Goal: Task Accomplishment & Management: Use online tool/utility

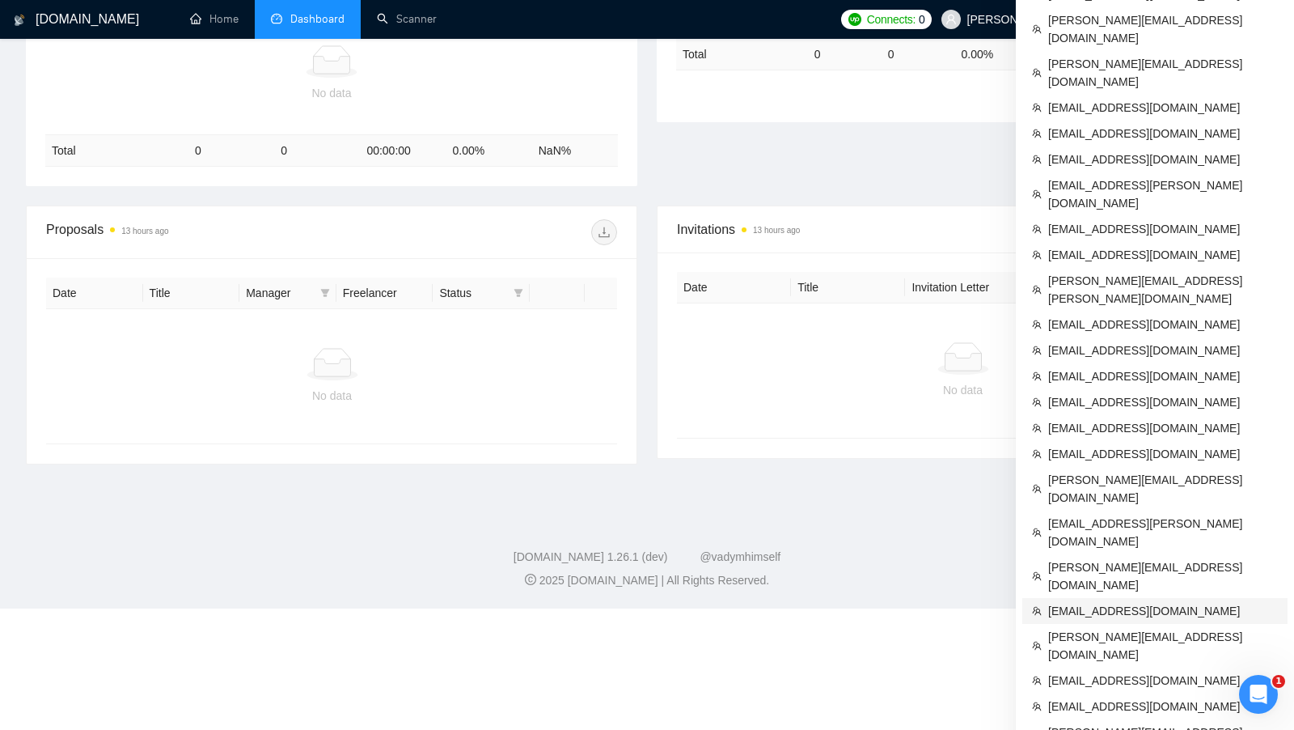
scroll to position [372, 0]
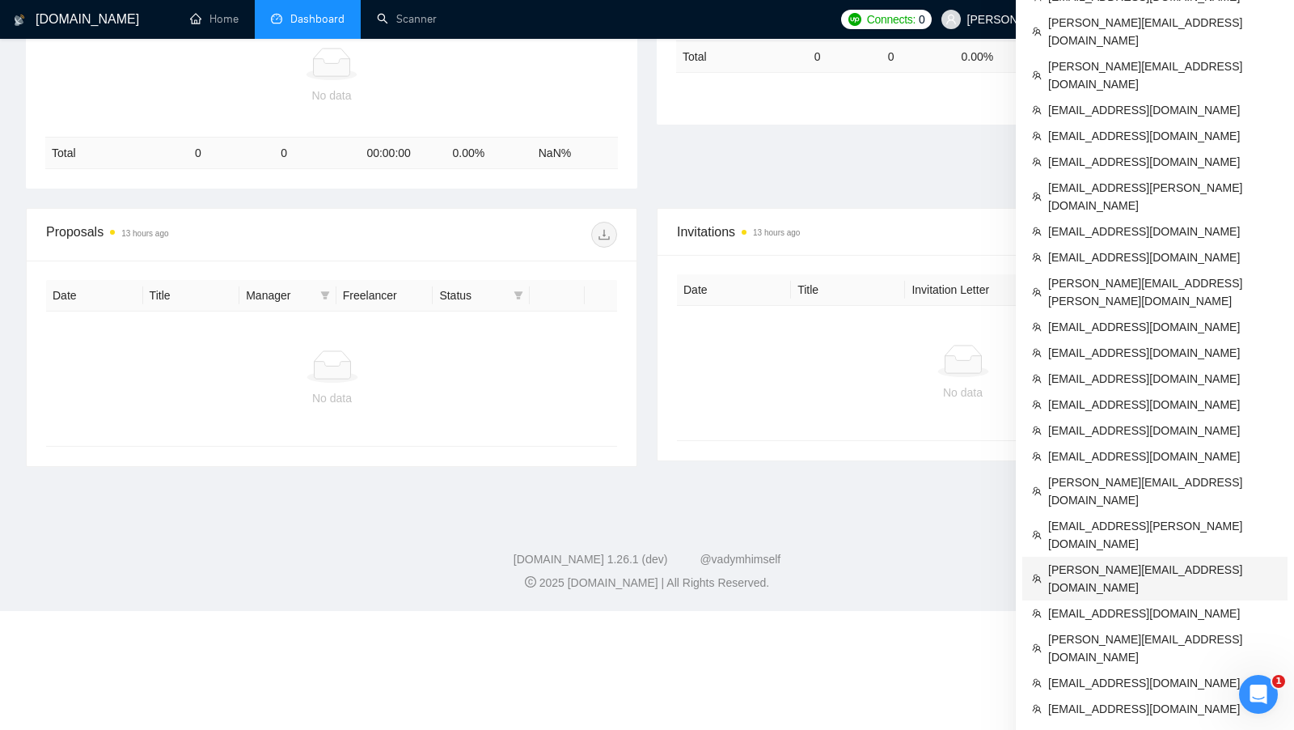
click at [1104, 560] on span "[PERSON_NAME][EMAIL_ADDRESS][DOMAIN_NAME]" at bounding box center [1163, 578] width 230 height 36
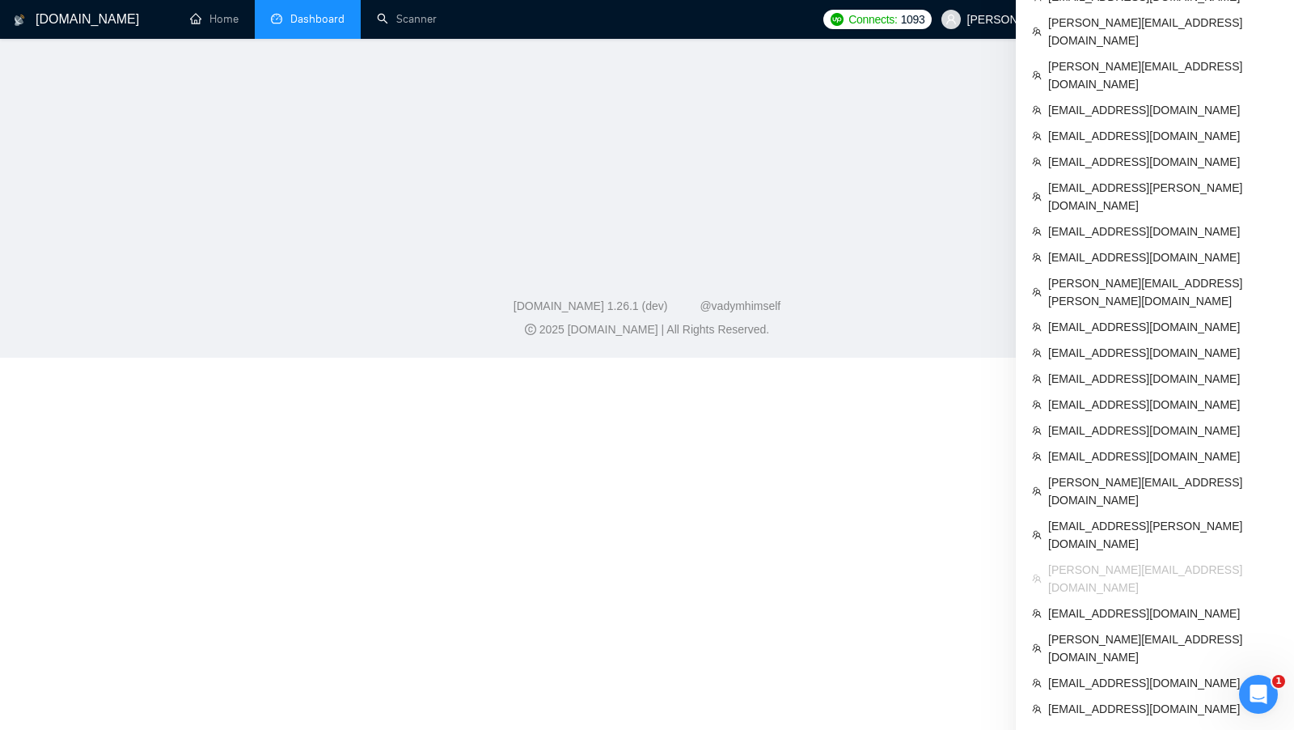
scroll to position [539, 0]
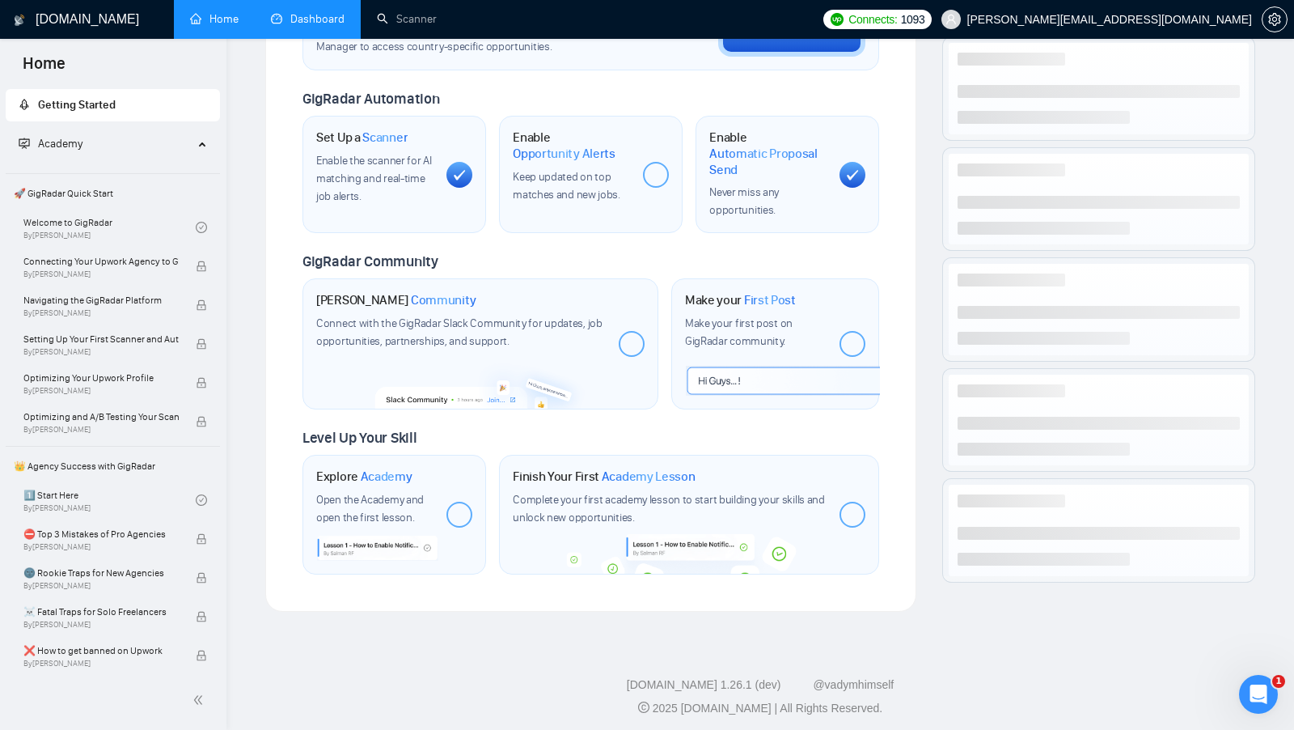
click at [323, 15] on link "Dashboard" at bounding box center [308, 19] width 74 height 14
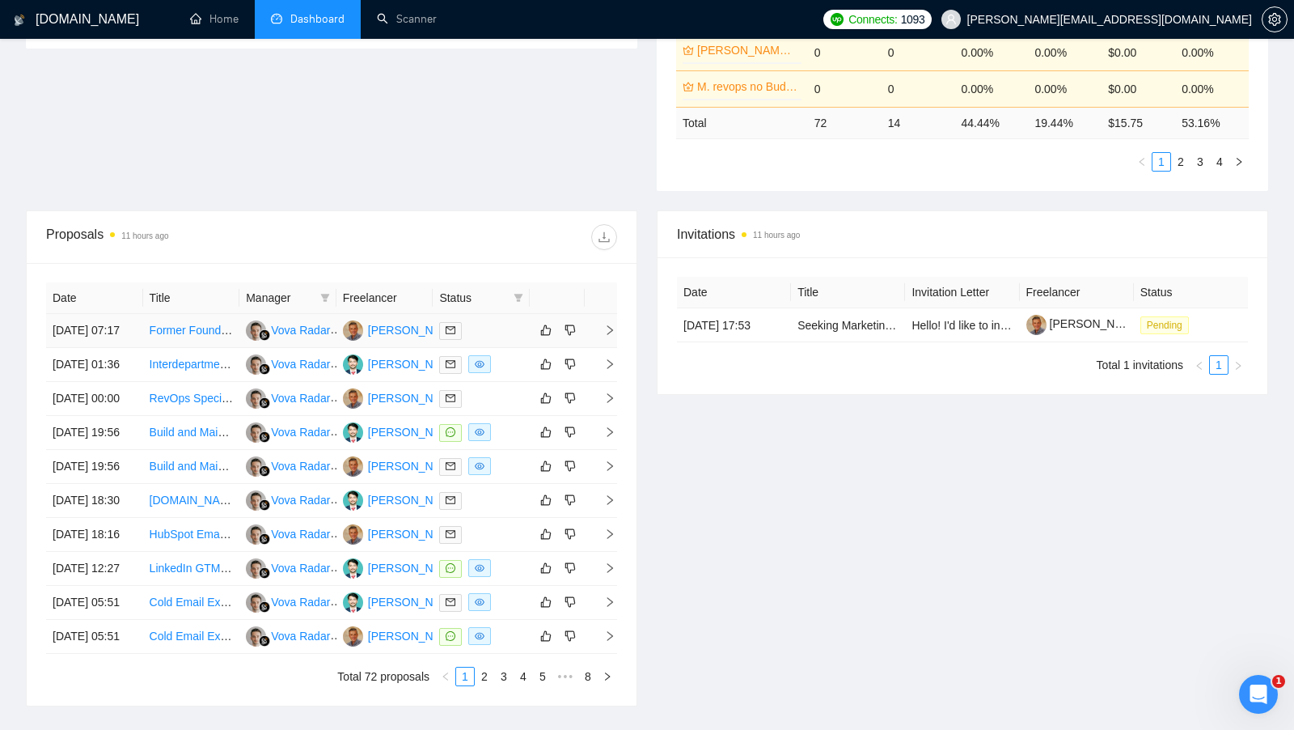
scroll to position [455, 0]
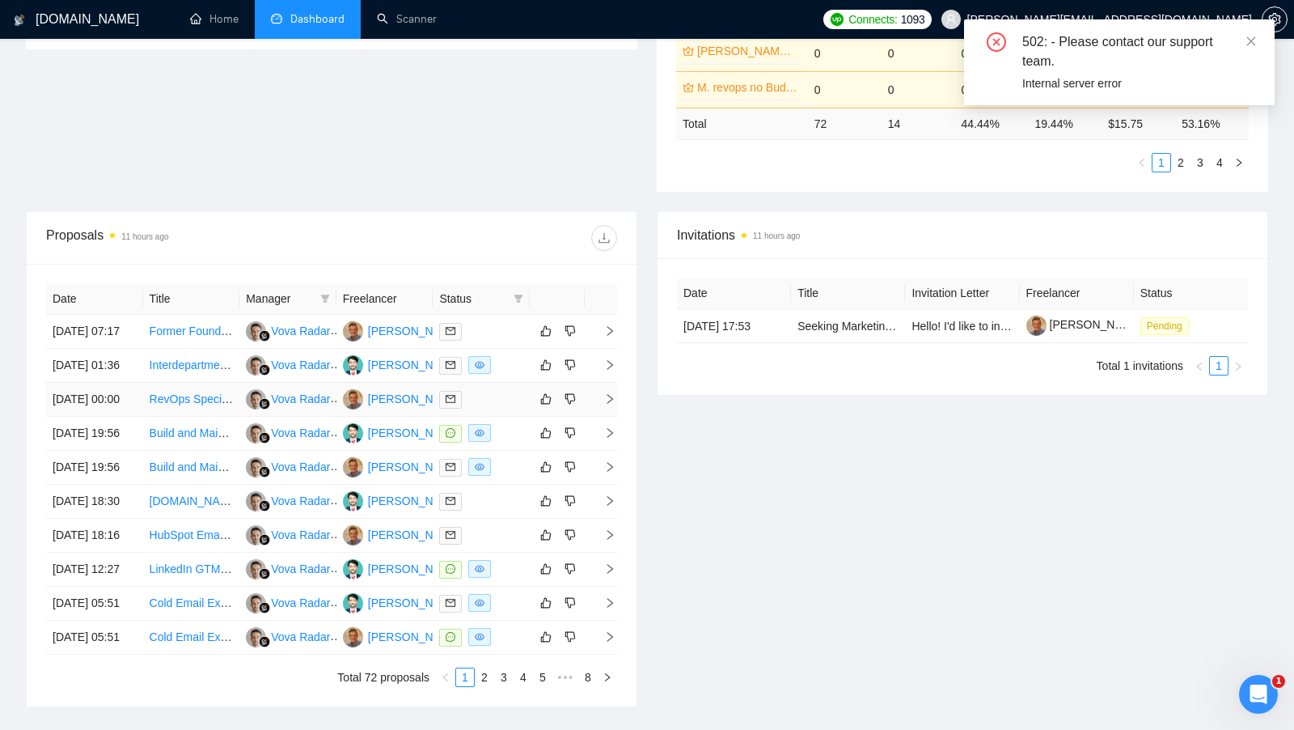
click at [495, 408] on div at bounding box center [481, 399] width 84 height 19
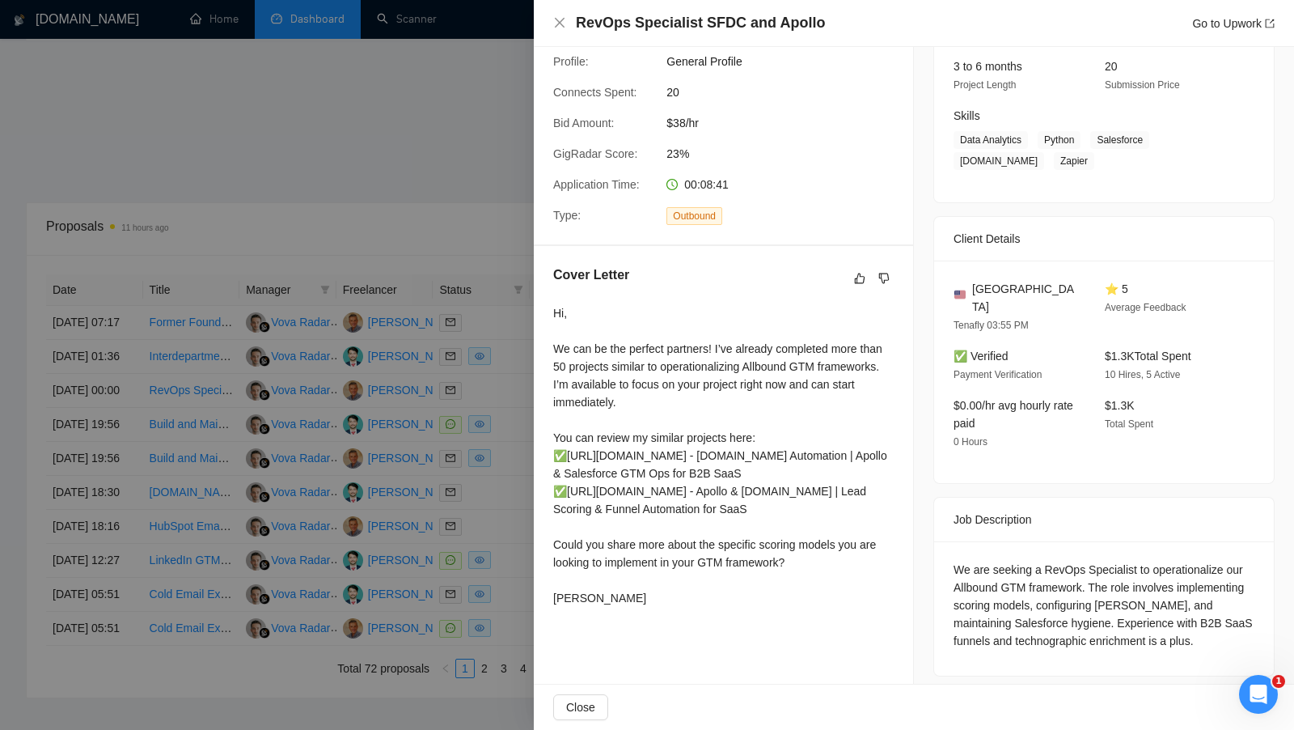
scroll to position [465, 0]
click at [448, 134] on div at bounding box center [647, 365] width 1294 height 730
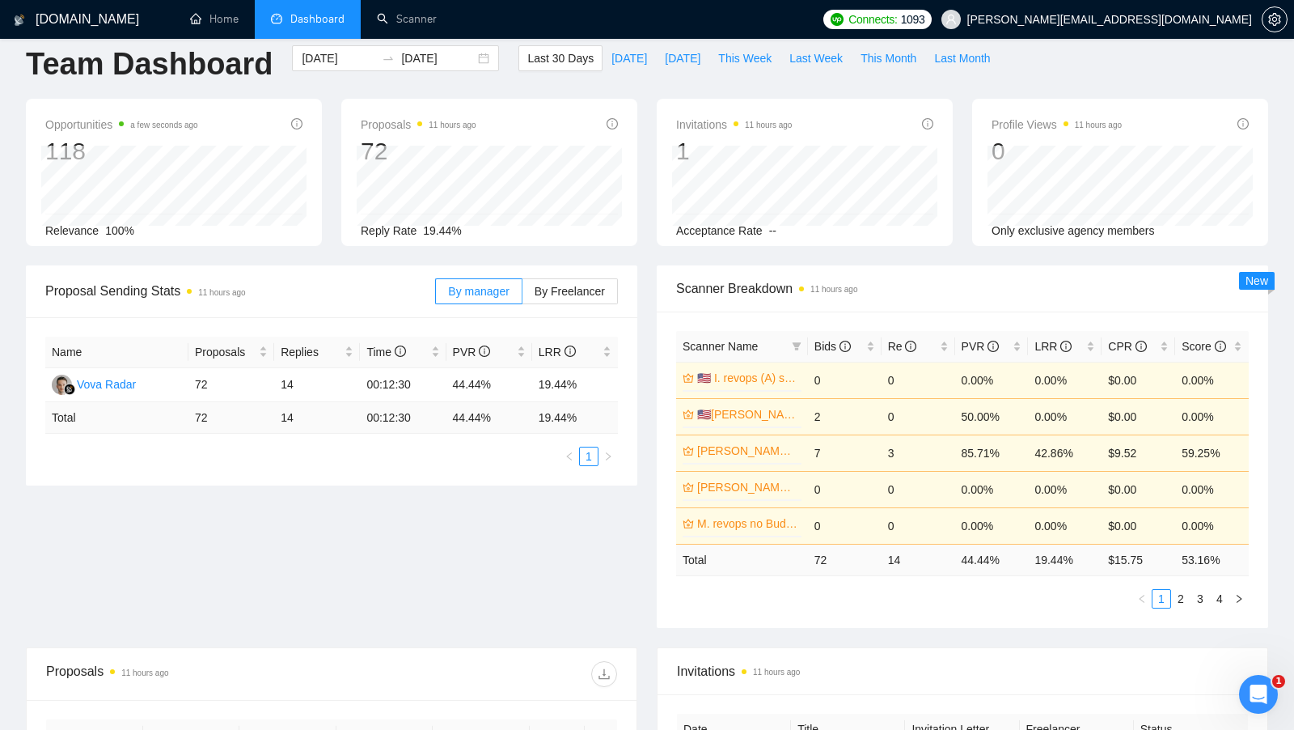
scroll to position [0, 0]
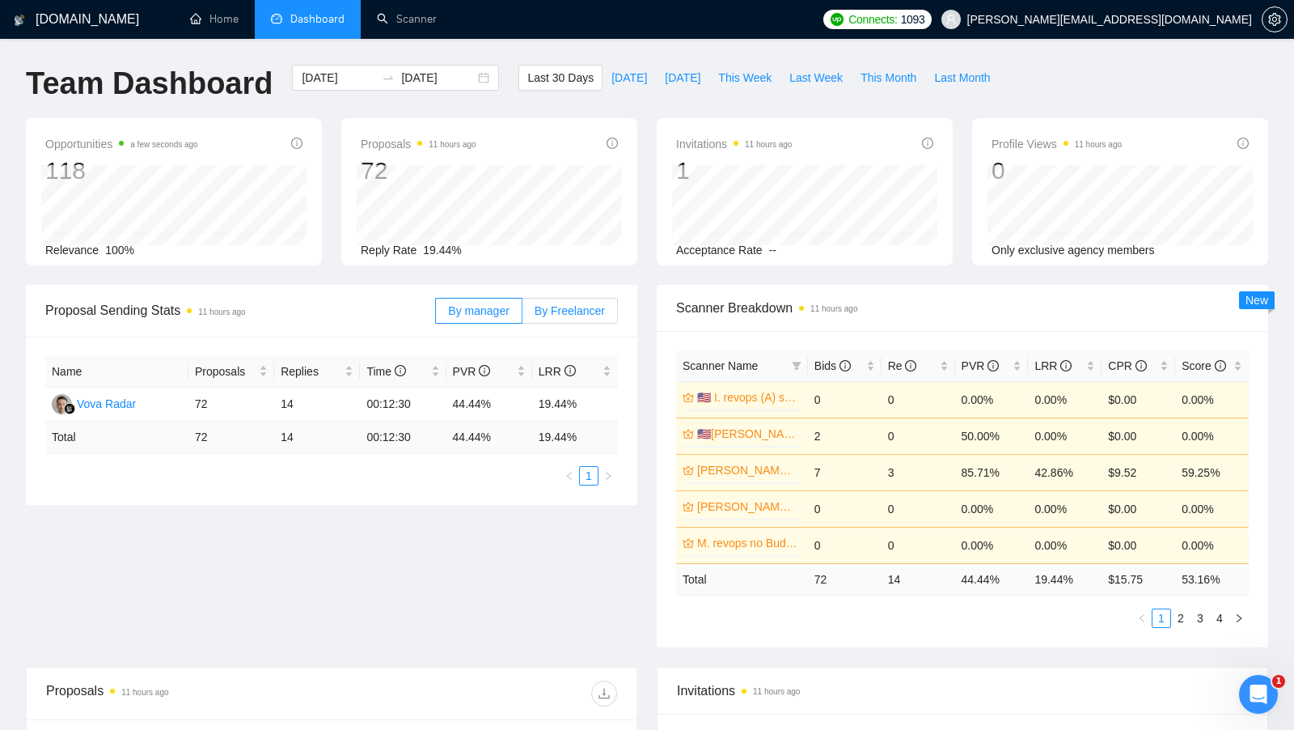
click at [550, 301] on label "By Freelancer" at bounding box center [569, 311] width 95 height 26
click at [522, 315] on input "By Freelancer" at bounding box center [522, 315] width 0 height 0
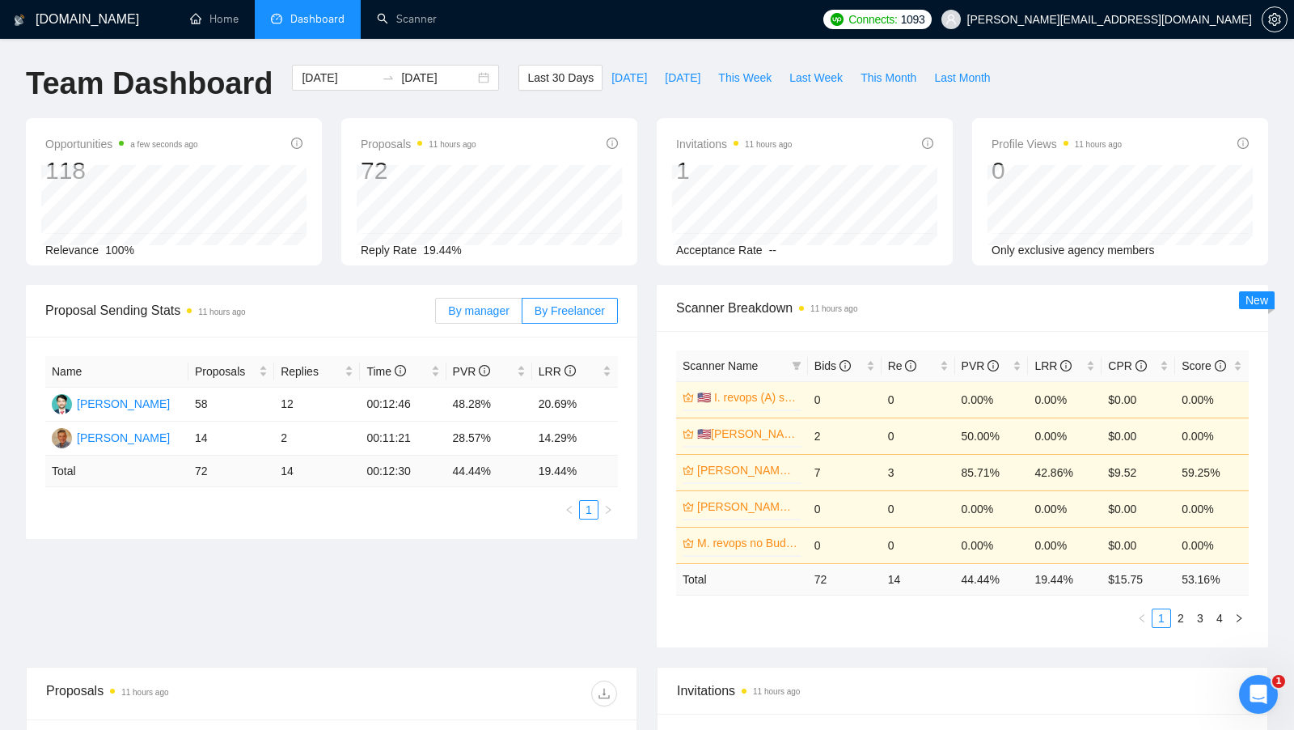
click at [497, 306] on span "By manager" at bounding box center [478, 310] width 61 height 13
click at [436, 315] on input "By manager" at bounding box center [436, 315] width 0 height 0
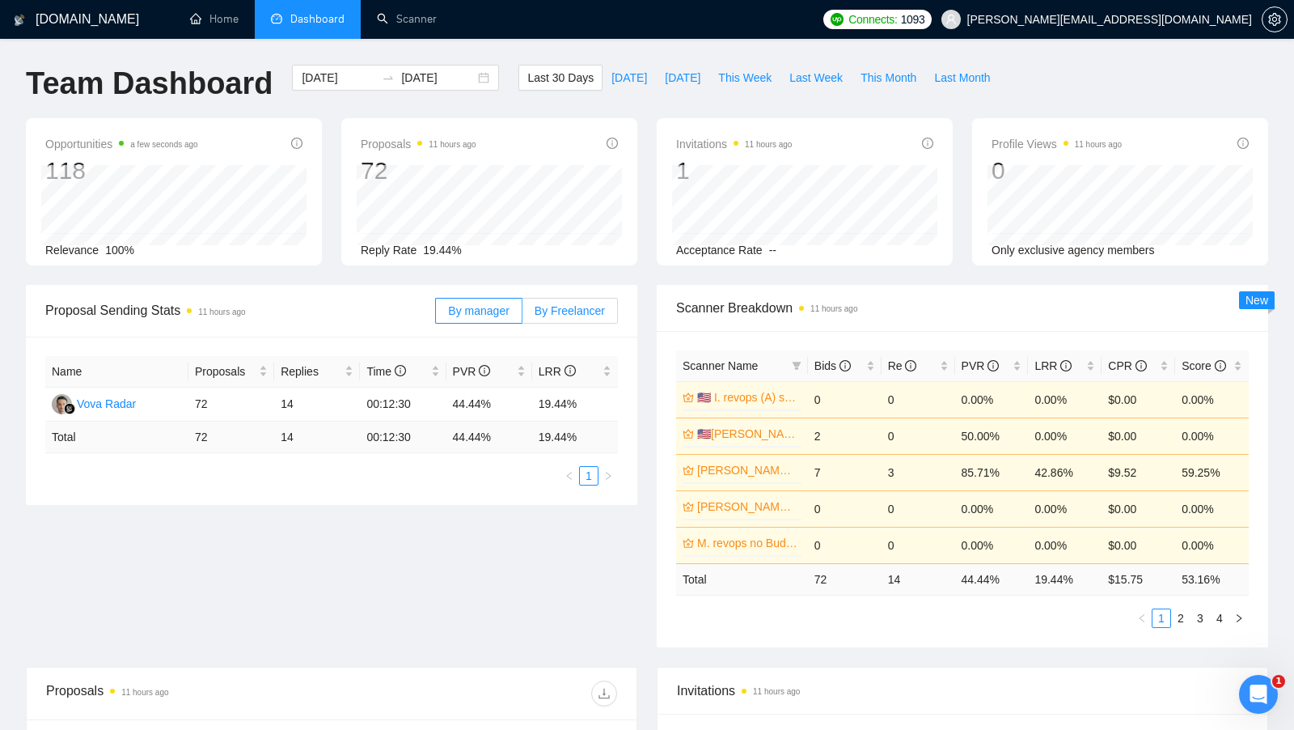
click at [560, 300] on label "By Freelancer" at bounding box center [569, 311] width 95 height 26
click at [522, 315] on input "By Freelancer" at bounding box center [522, 315] width 0 height 0
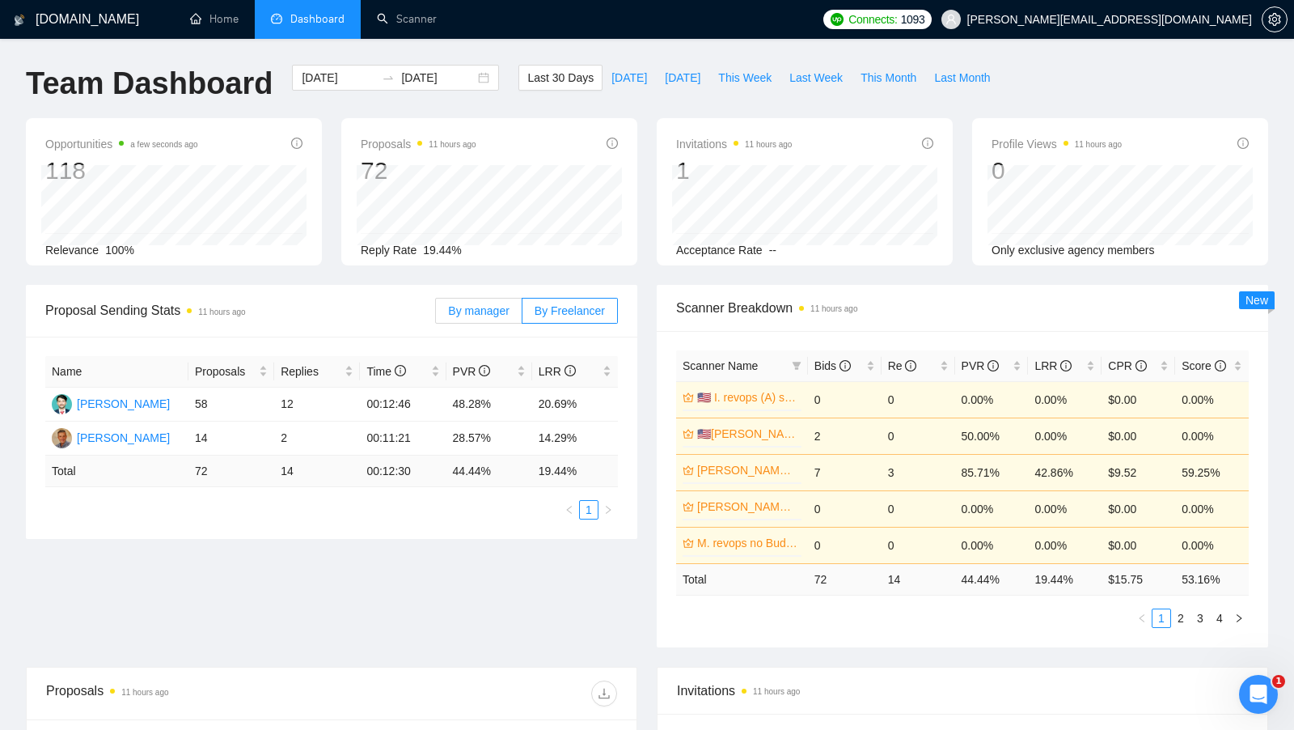
click at [487, 316] on label "By manager" at bounding box center [478, 311] width 87 height 26
click at [436, 315] on input "By manager" at bounding box center [436, 315] width 0 height 0
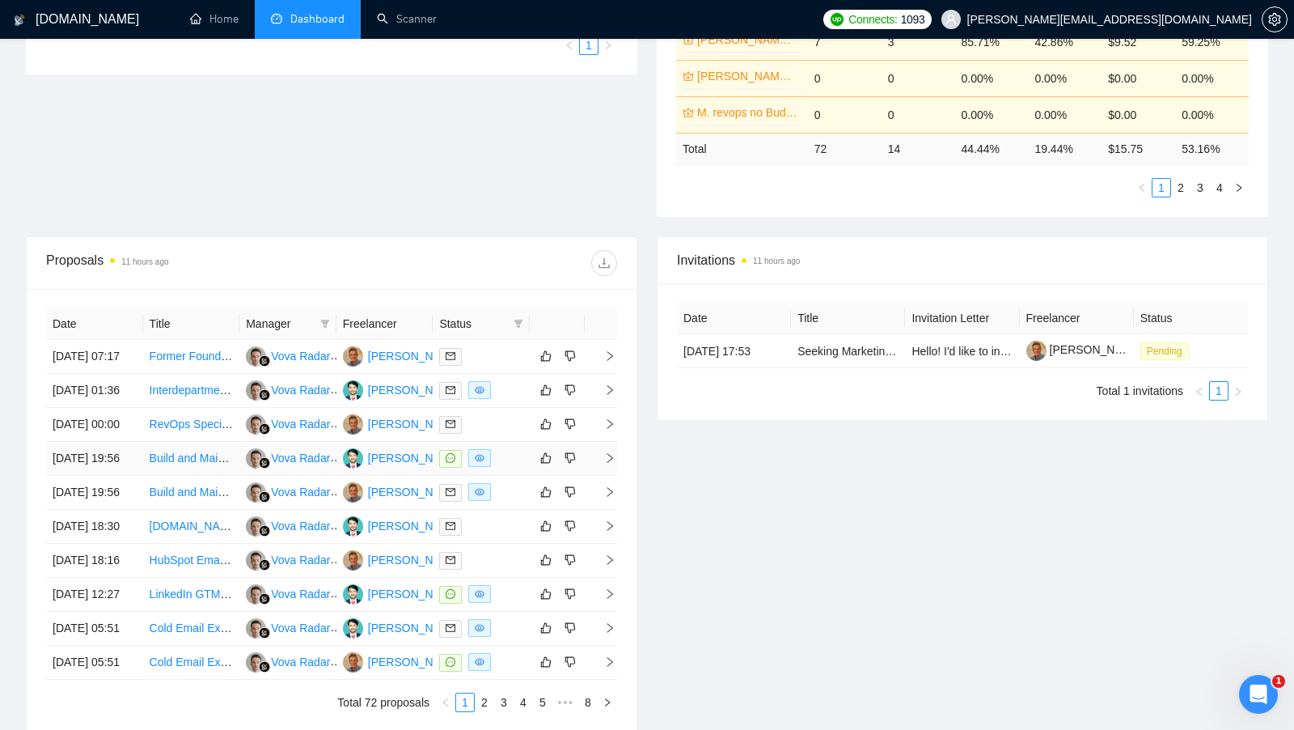
scroll to position [487, 0]
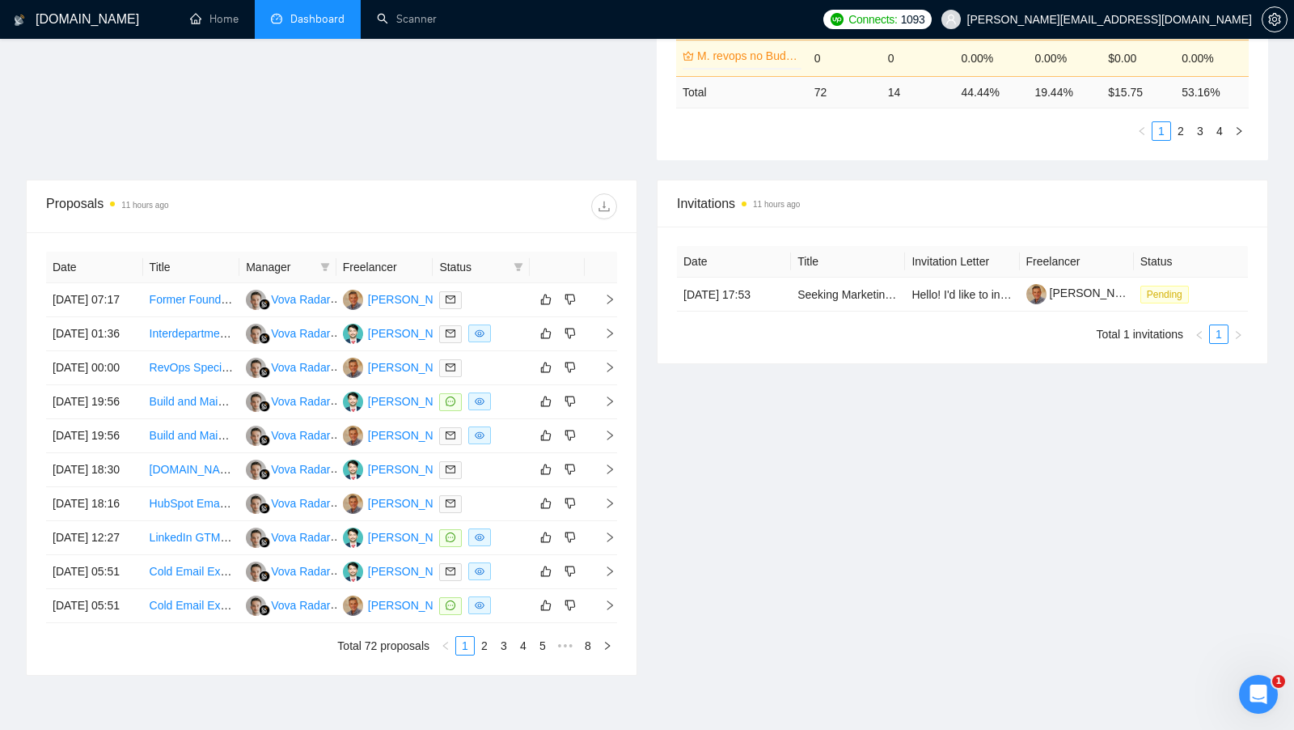
click at [749, 467] on div "Invitations 11 hours ago Date Title Invitation Letter Freelancer Status 28 Sep,…" at bounding box center [962, 428] width 631 height 496
click at [405, 410] on div "[PERSON_NAME]" at bounding box center [414, 401] width 93 height 18
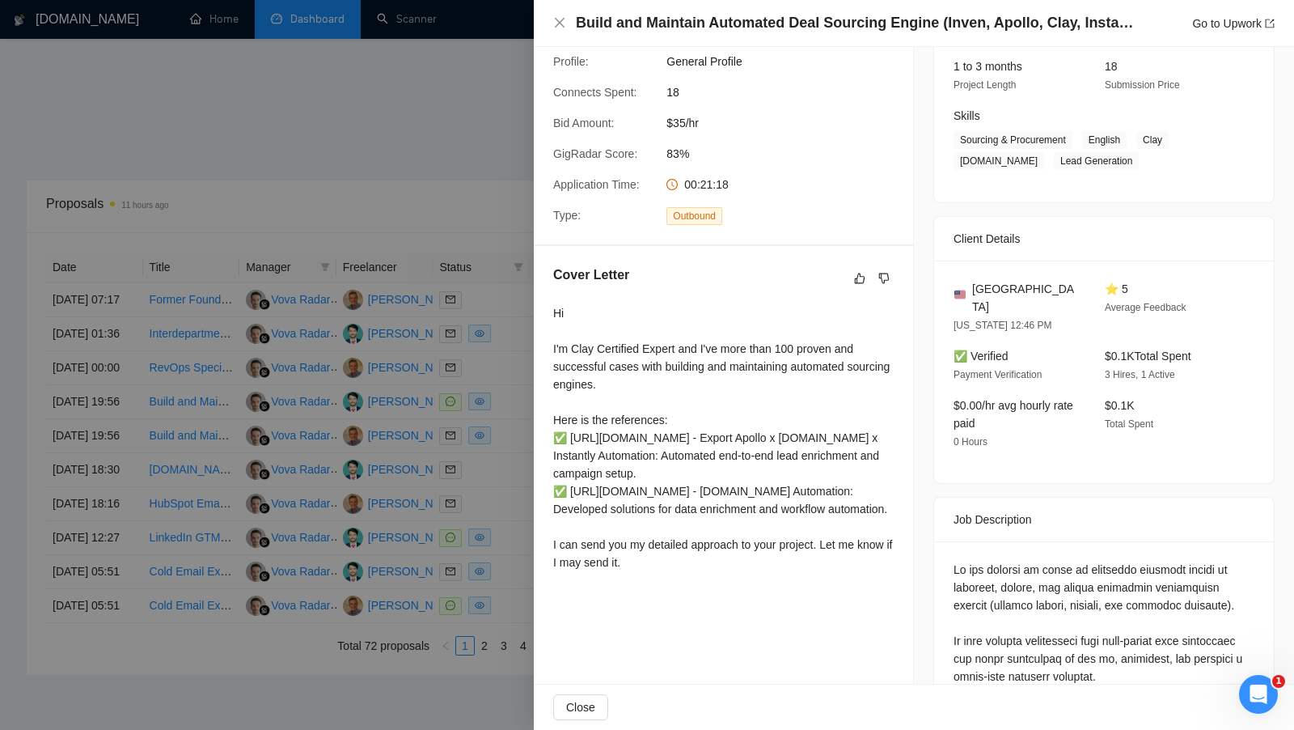
click at [409, 243] on div at bounding box center [647, 365] width 1294 height 730
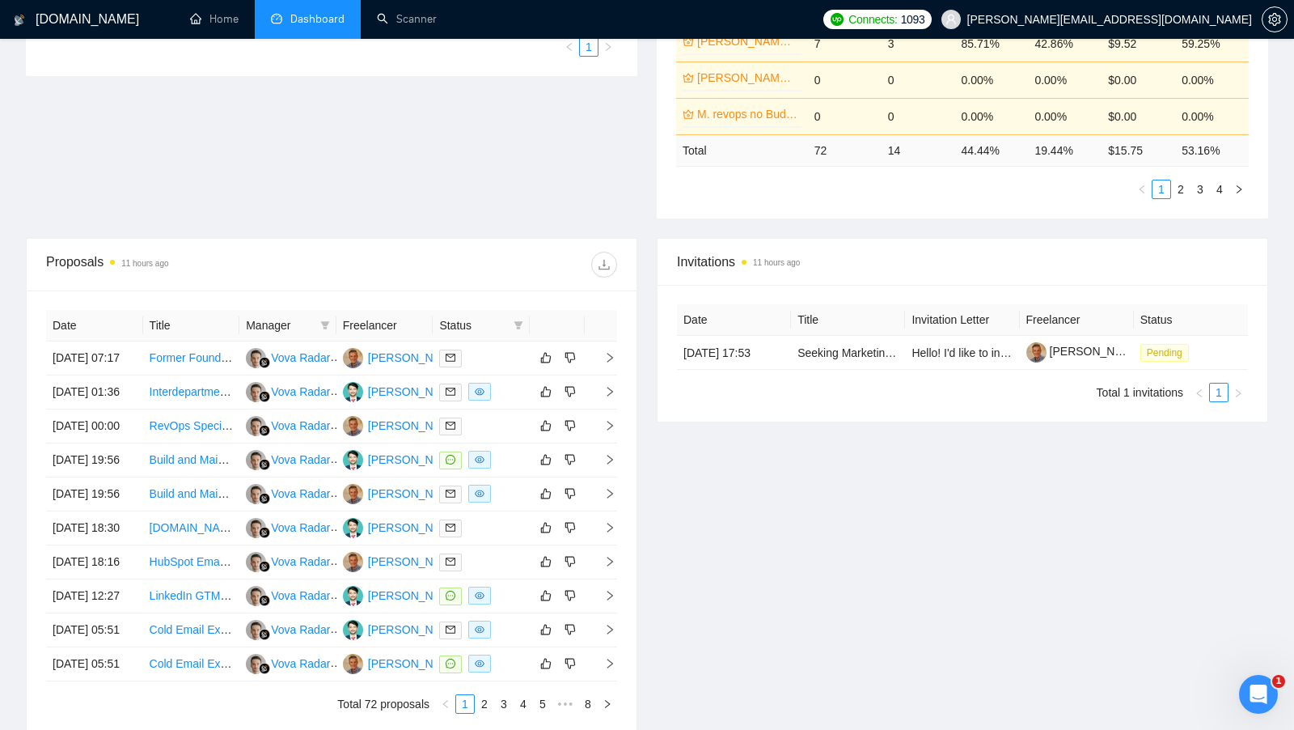
scroll to position [418, 0]
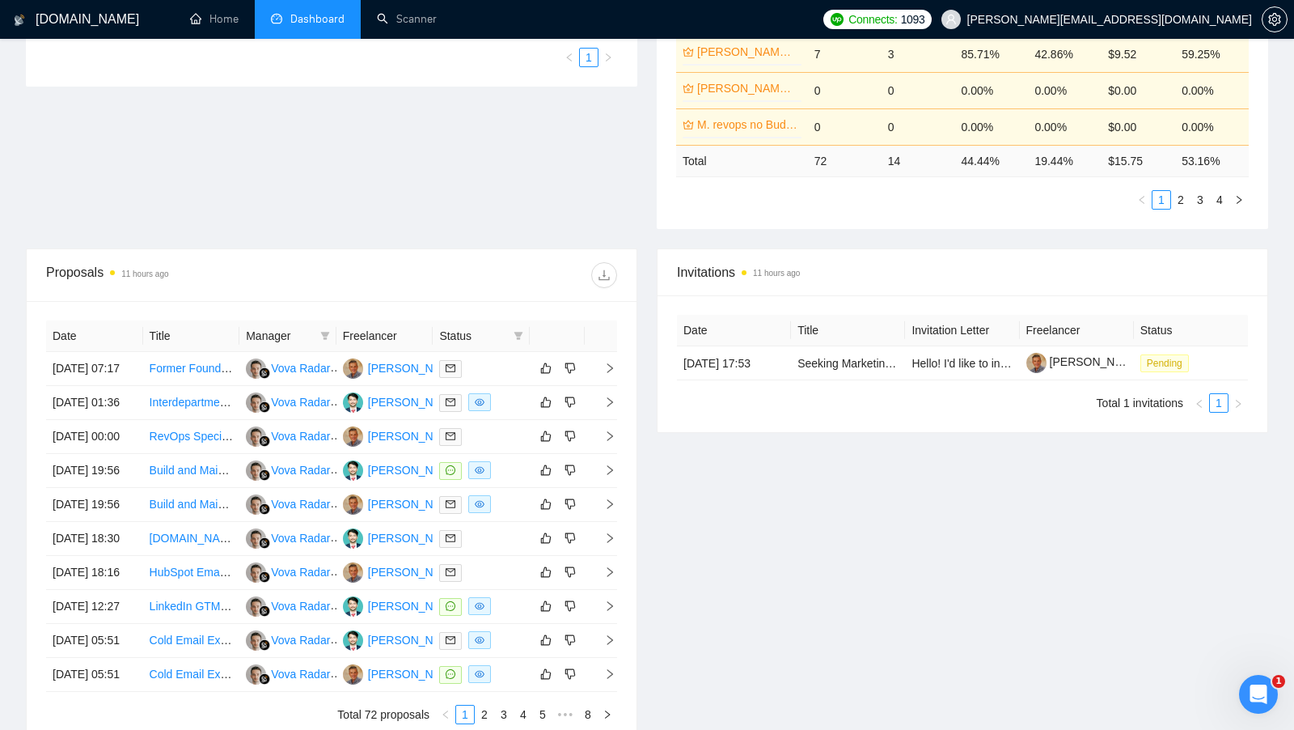
click at [162, 50] on ul "1" at bounding box center [331, 57] width 573 height 19
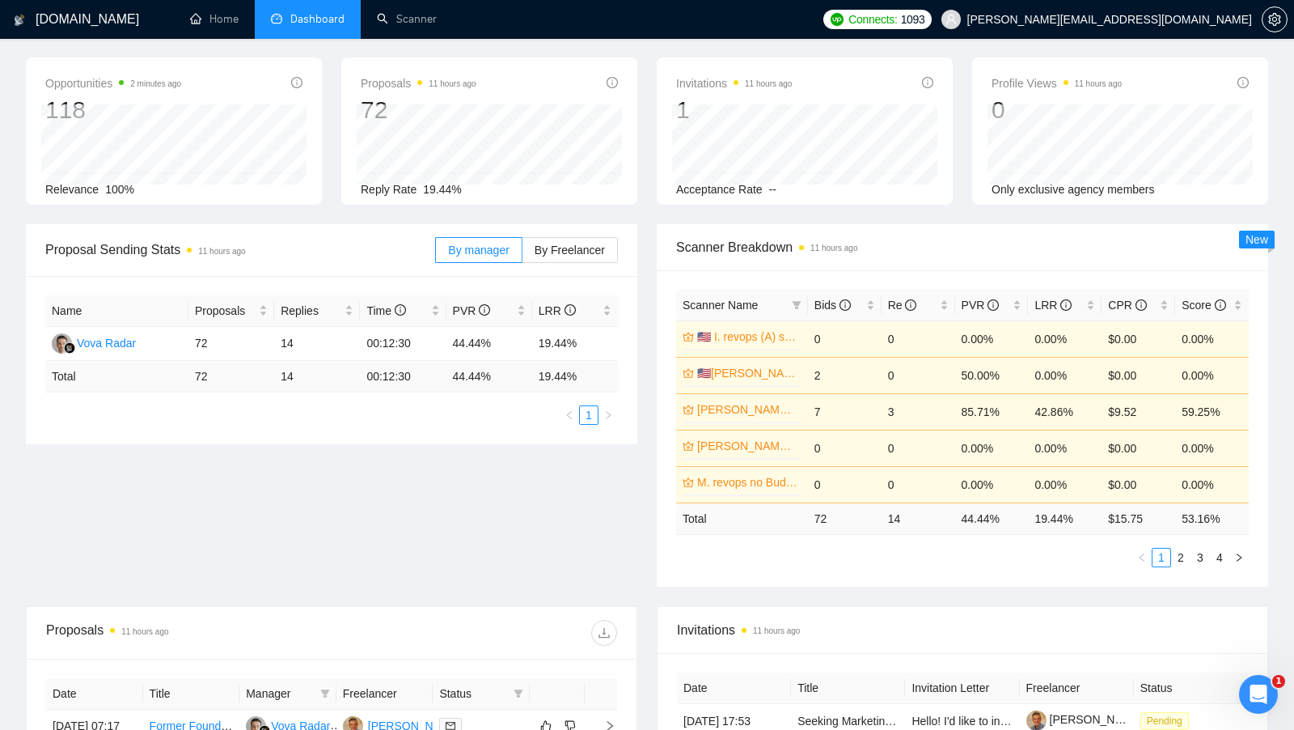
scroll to position [0, 0]
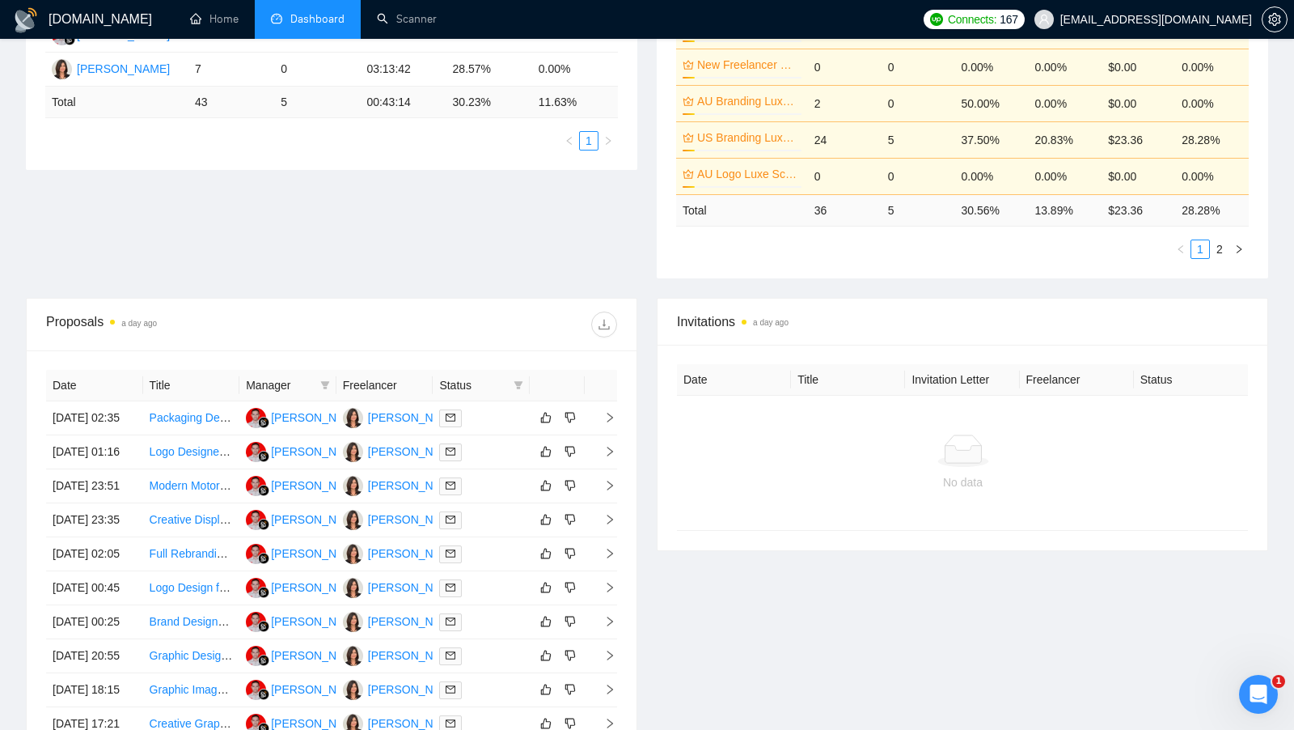
scroll to position [372, 0]
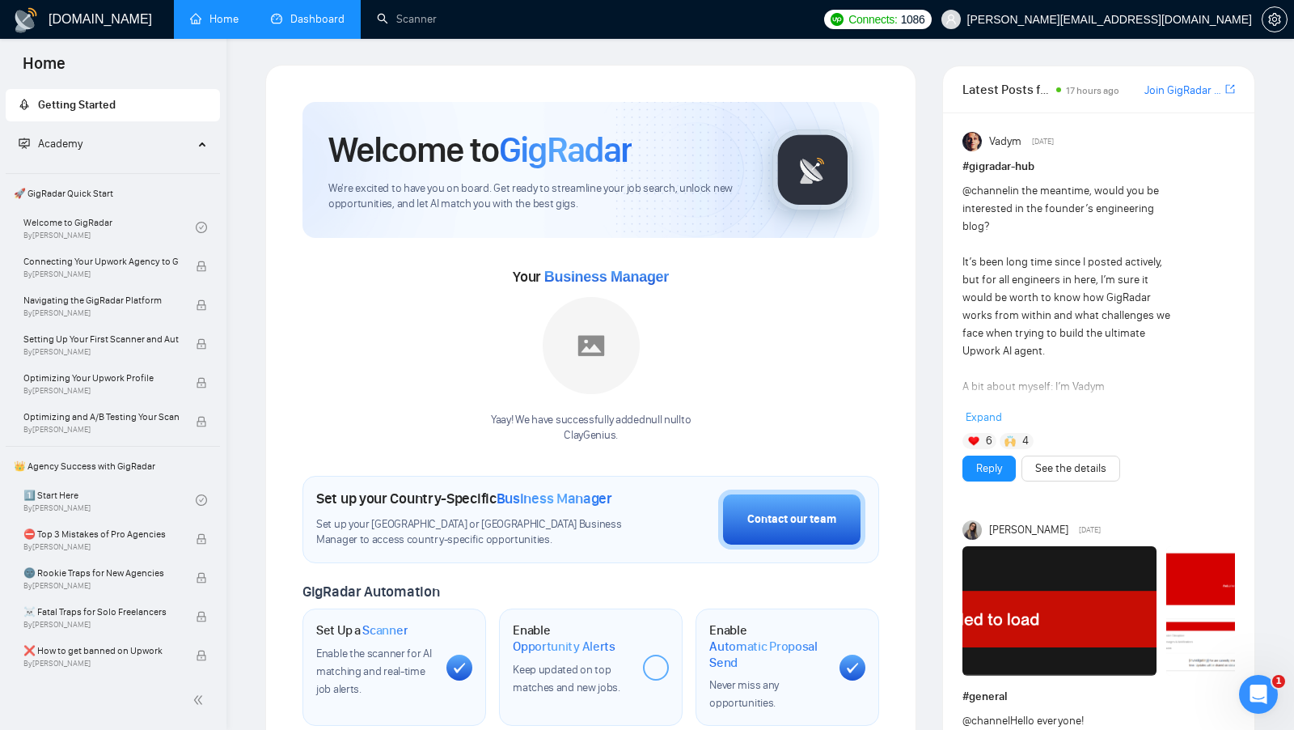
click at [293, 12] on link "Dashboard" at bounding box center [308, 19] width 74 height 14
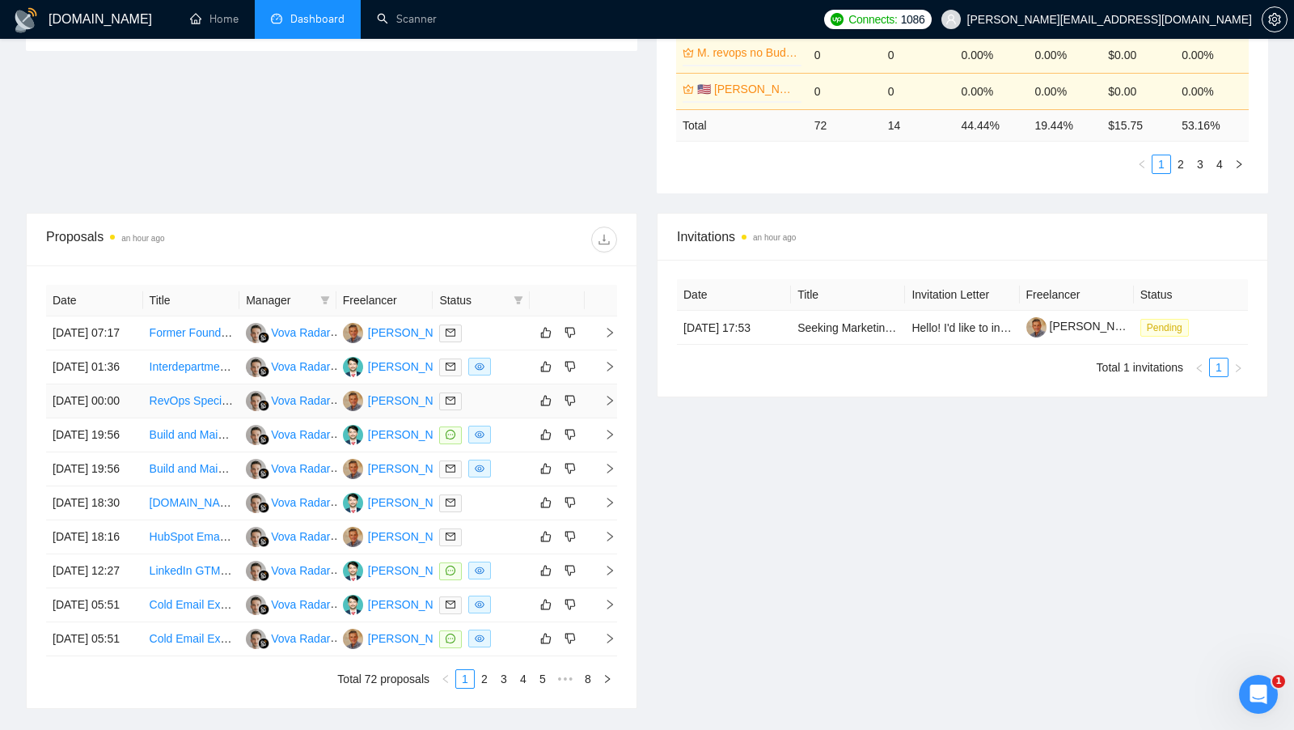
scroll to position [455, 0]
click at [510, 375] on div at bounding box center [481, 366] width 84 height 19
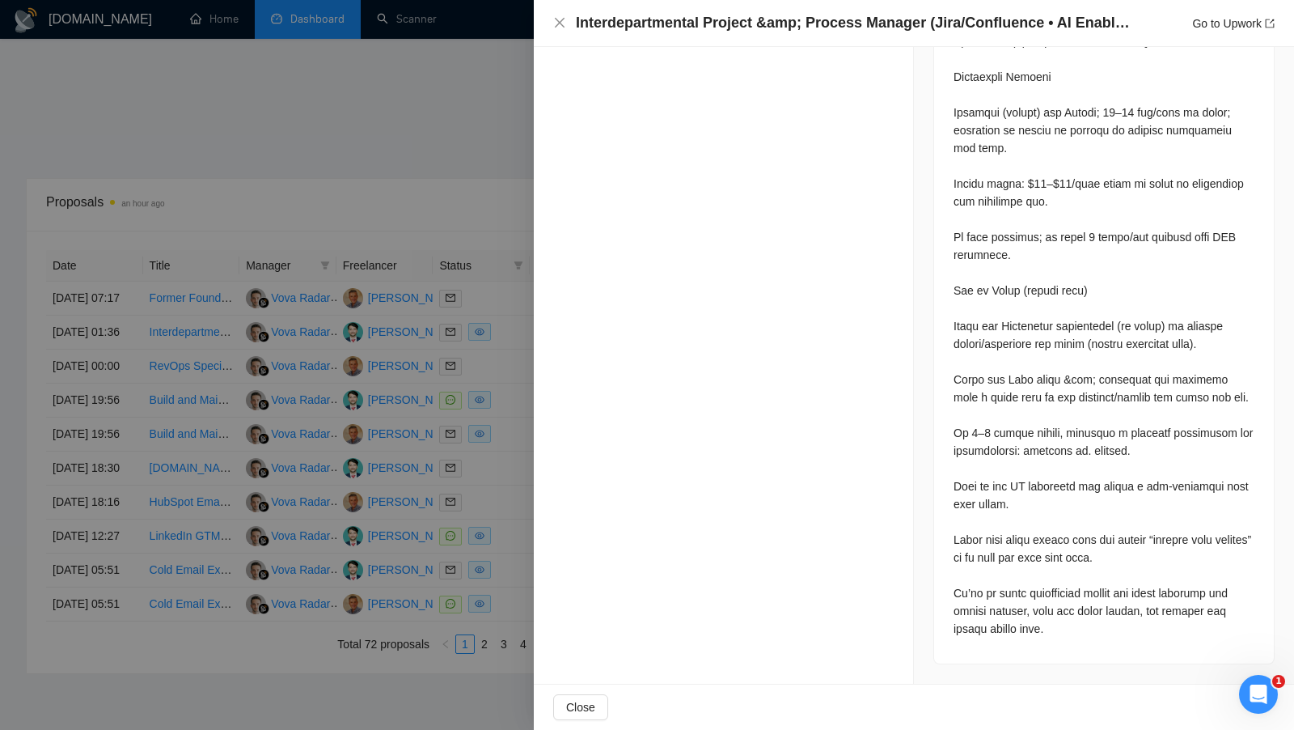
scroll to position [486, 0]
click at [426, 289] on div at bounding box center [647, 365] width 1294 height 730
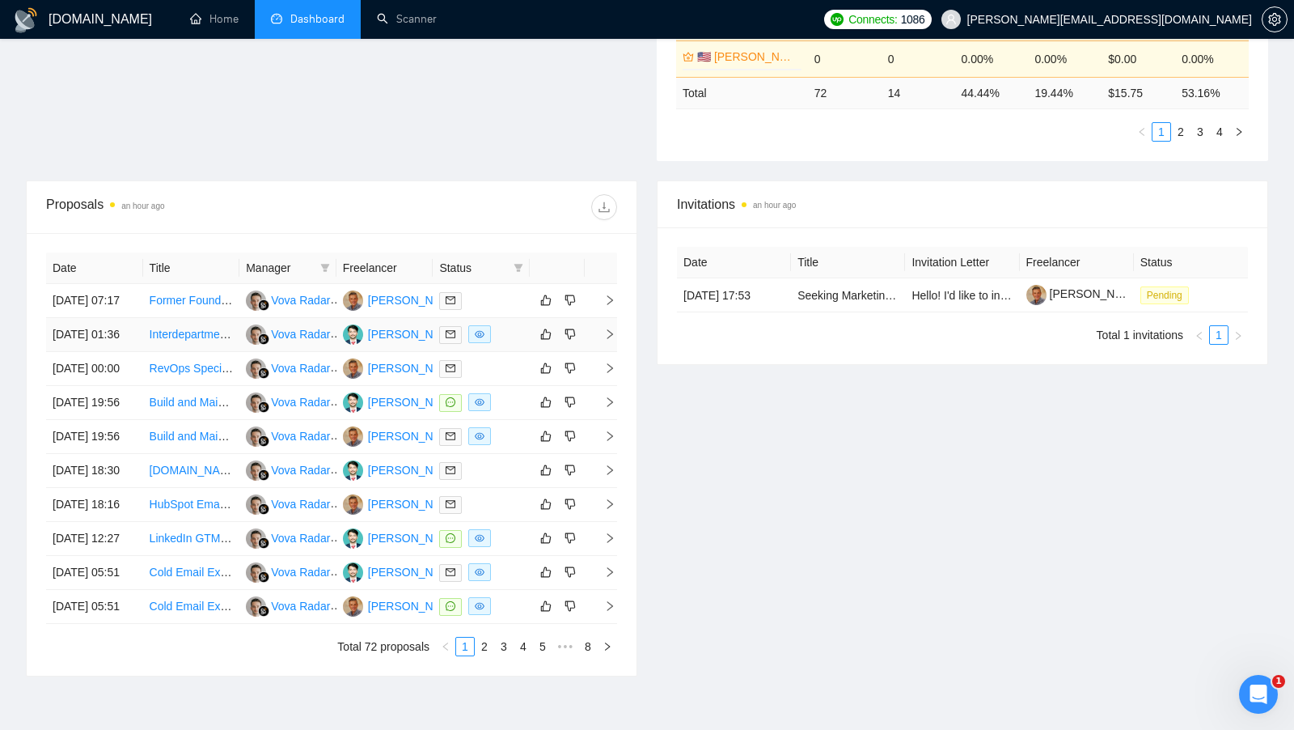
click at [510, 344] on div at bounding box center [481, 334] width 84 height 19
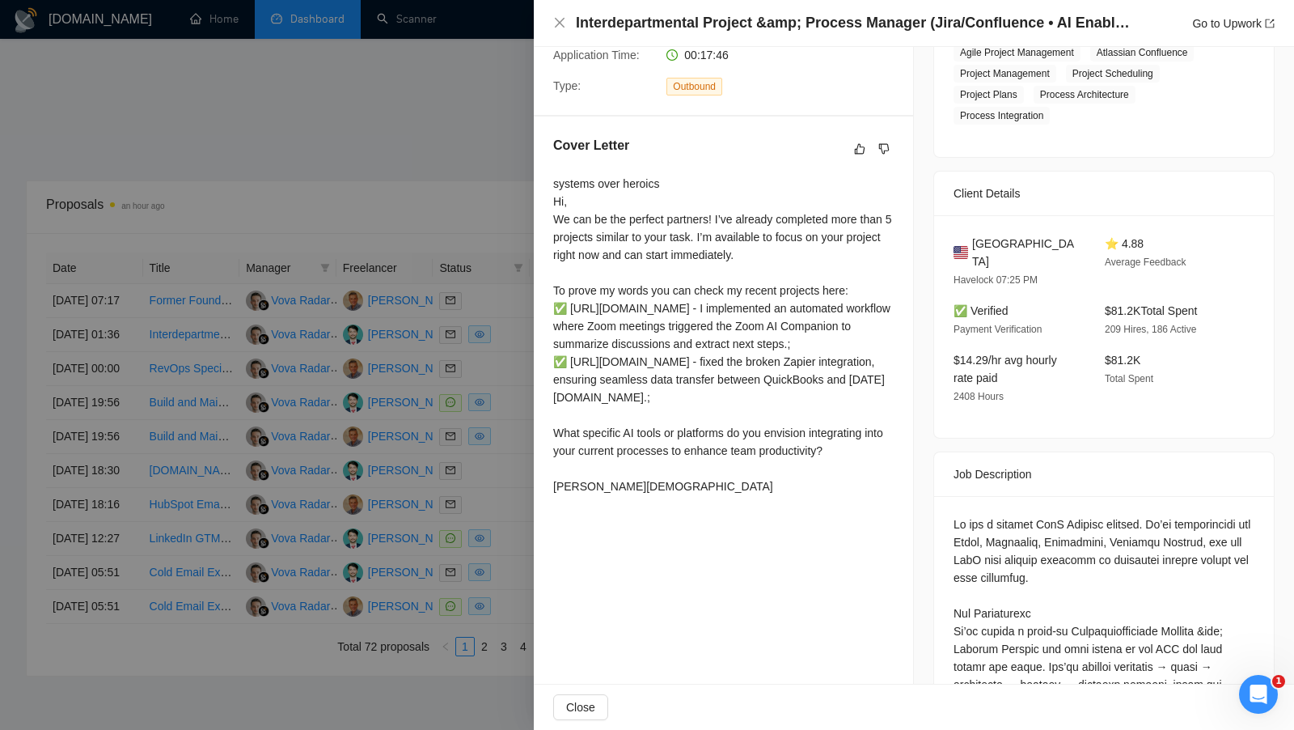
scroll to position [340, 0]
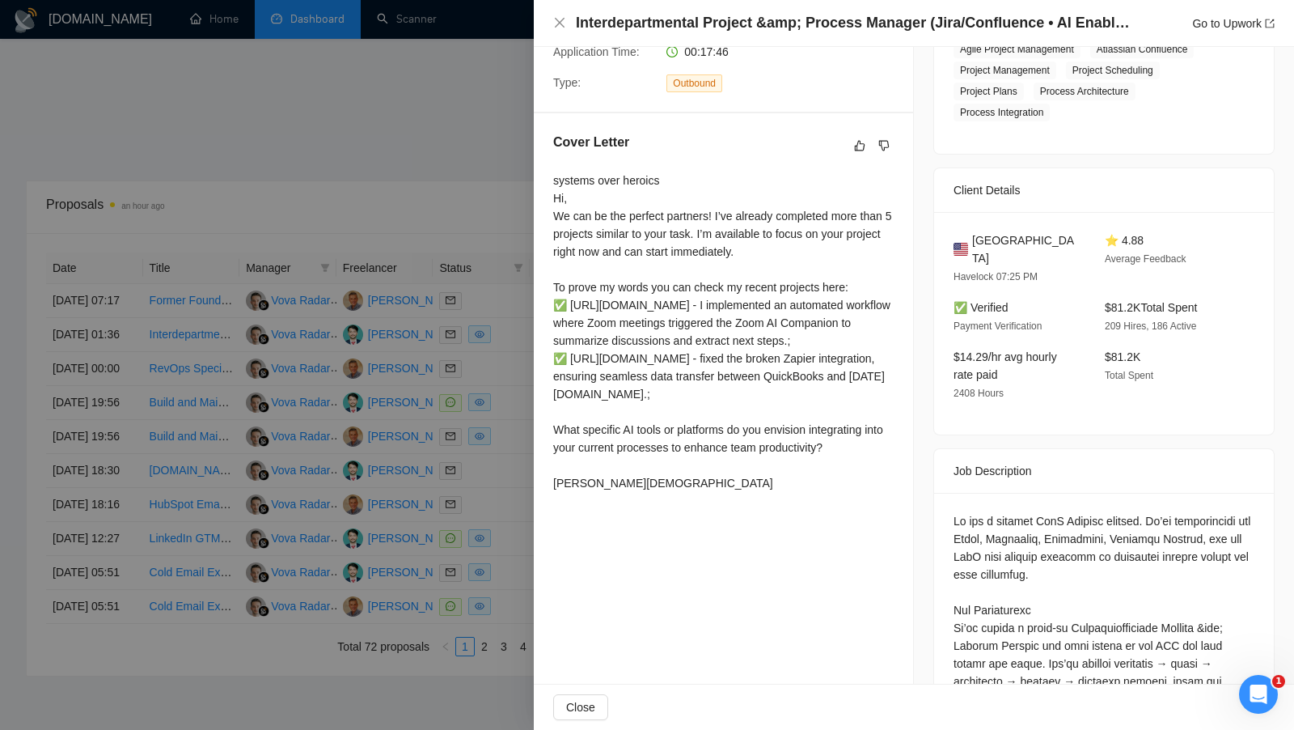
click at [505, 384] on div at bounding box center [647, 365] width 1294 height 730
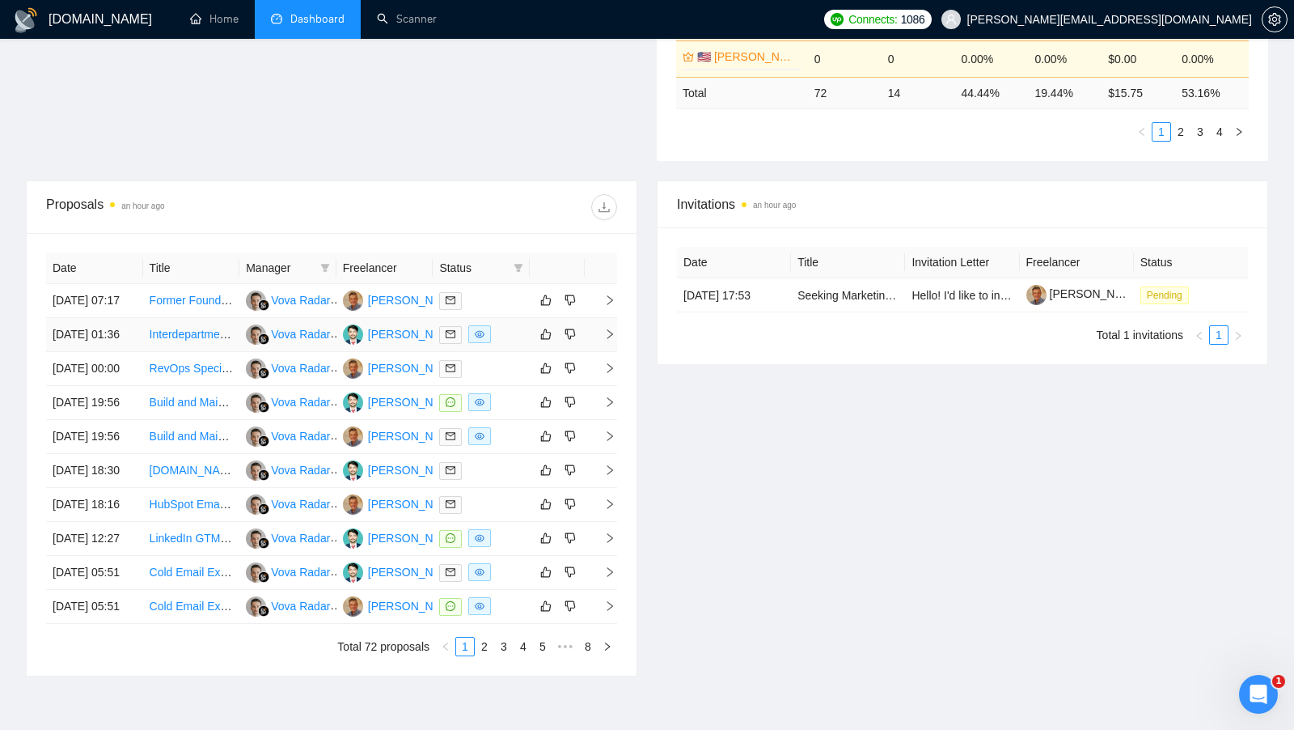
click at [527, 345] on td at bounding box center [481, 335] width 97 height 34
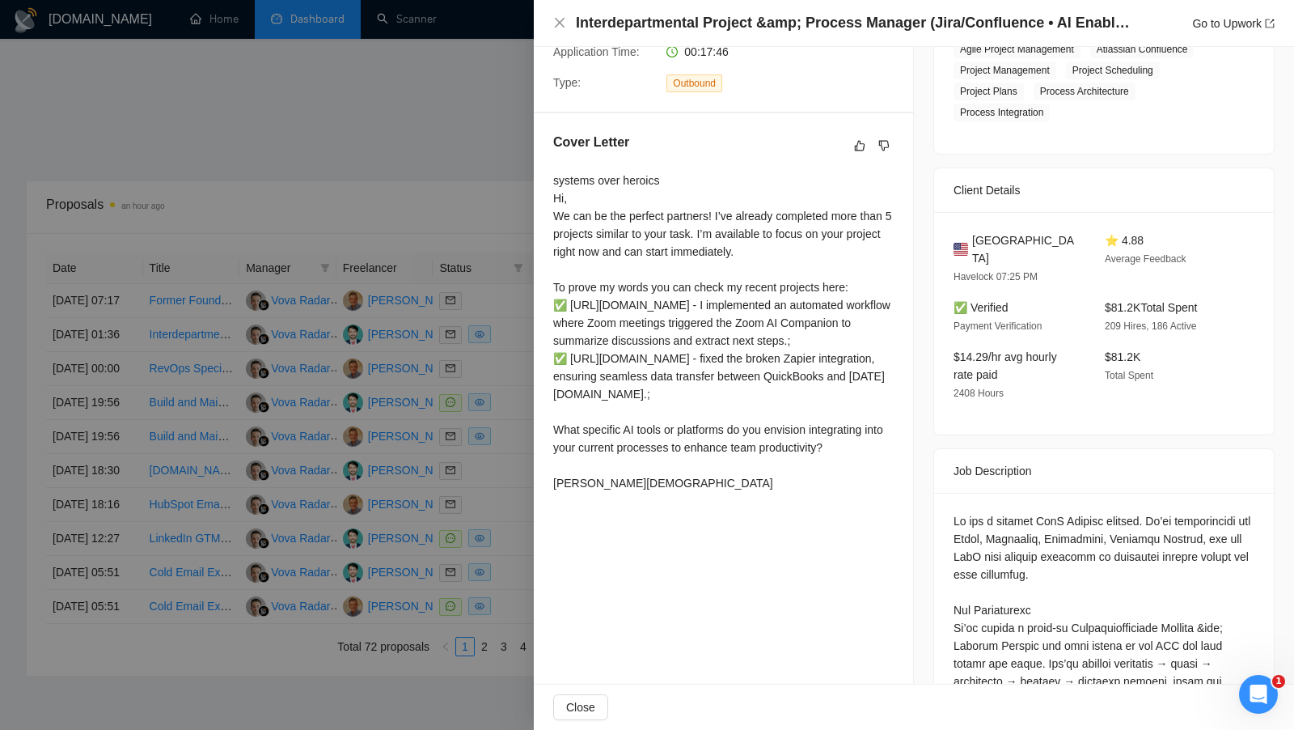
scroll to position [0, 0]
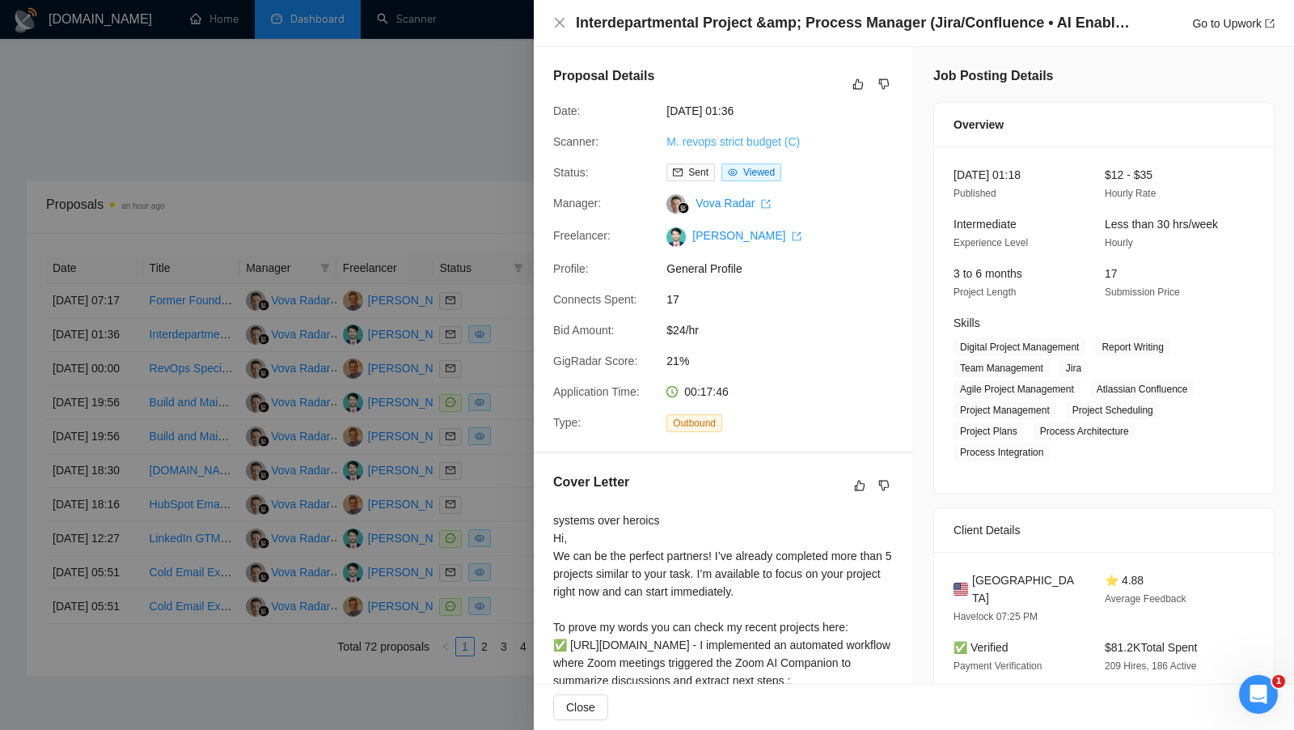
click at [724, 144] on link "M. revops strict budget (C)" at bounding box center [732, 141] width 133 height 13
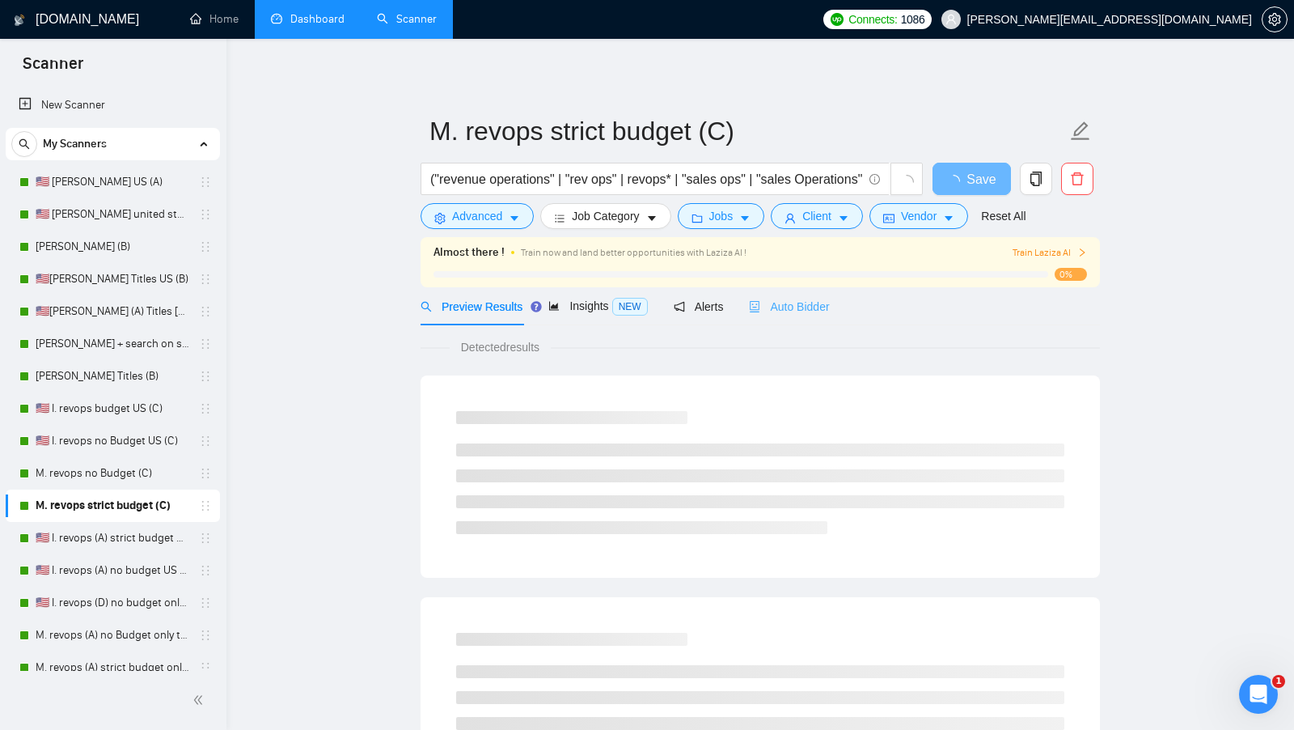
click at [788, 294] on div "Auto Bidder" at bounding box center [789, 306] width 80 height 38
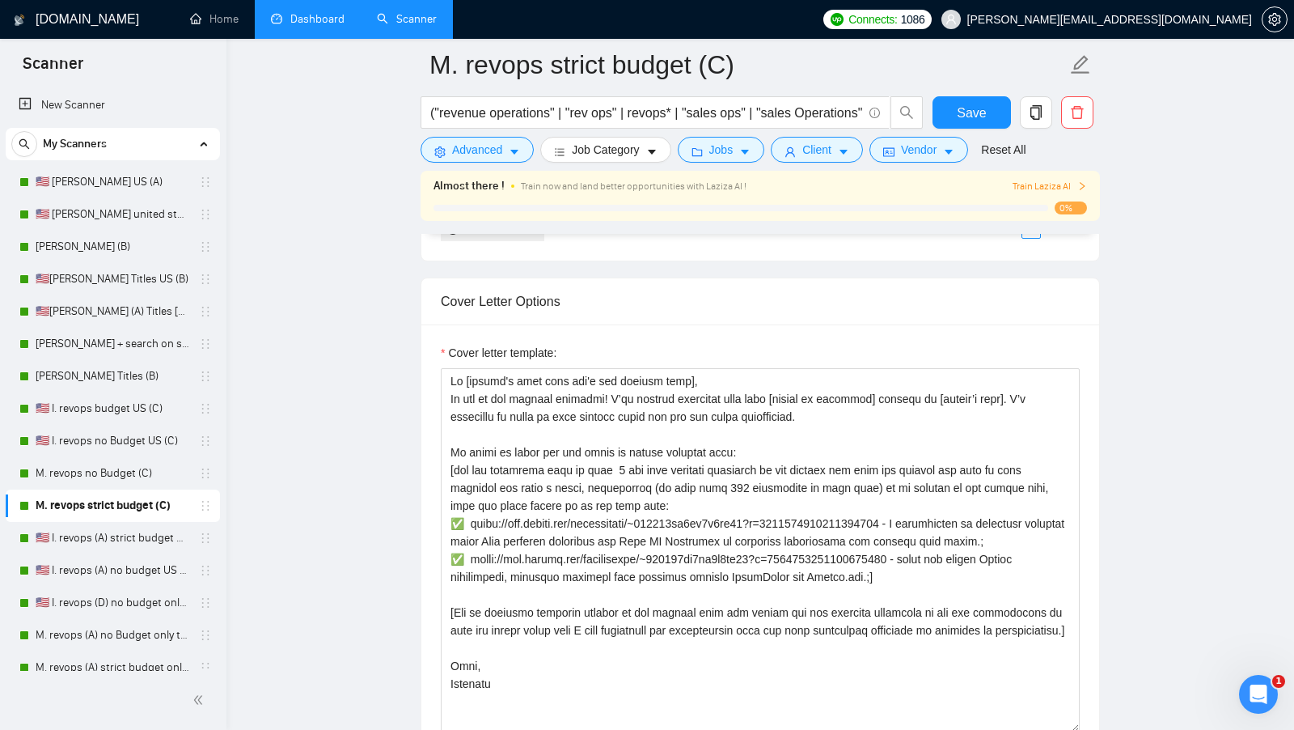
scroll to position [2000, 0]
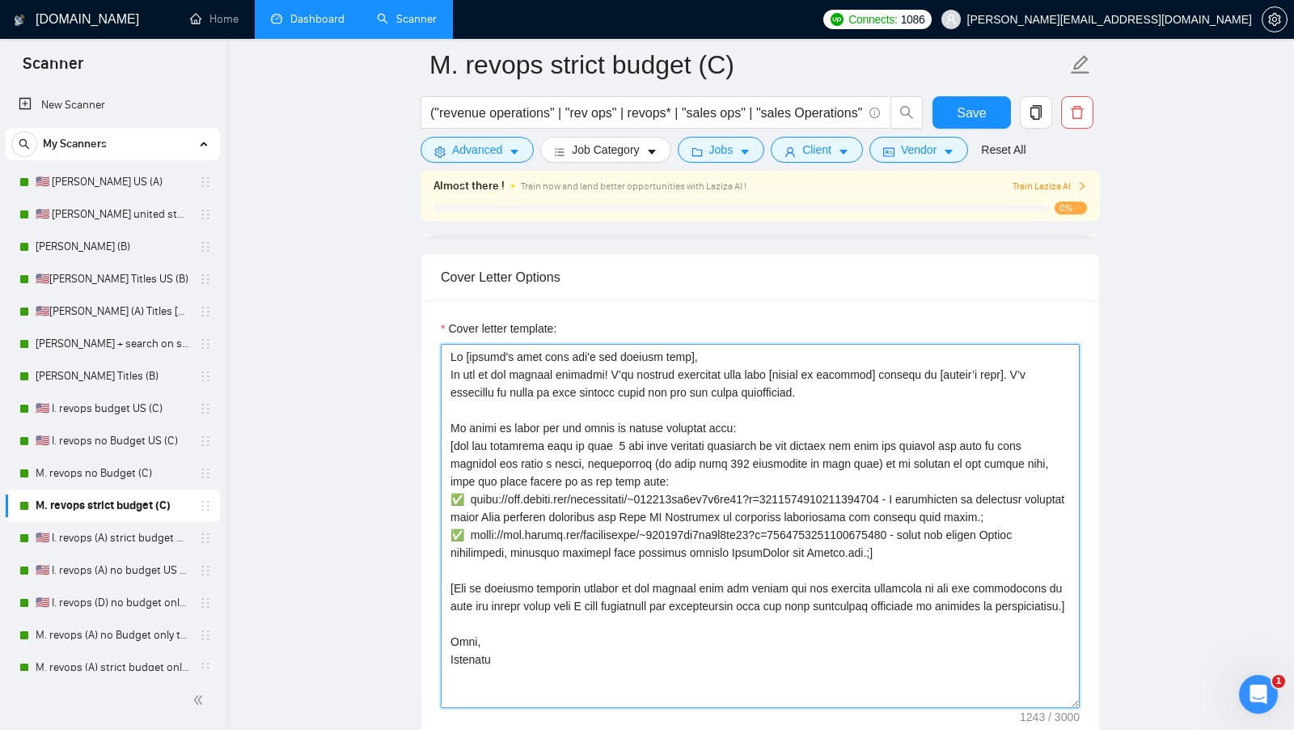
click at [610, 434] on textarea "Cover letter template:" at bounding box center [760, 526] width 639 height 364
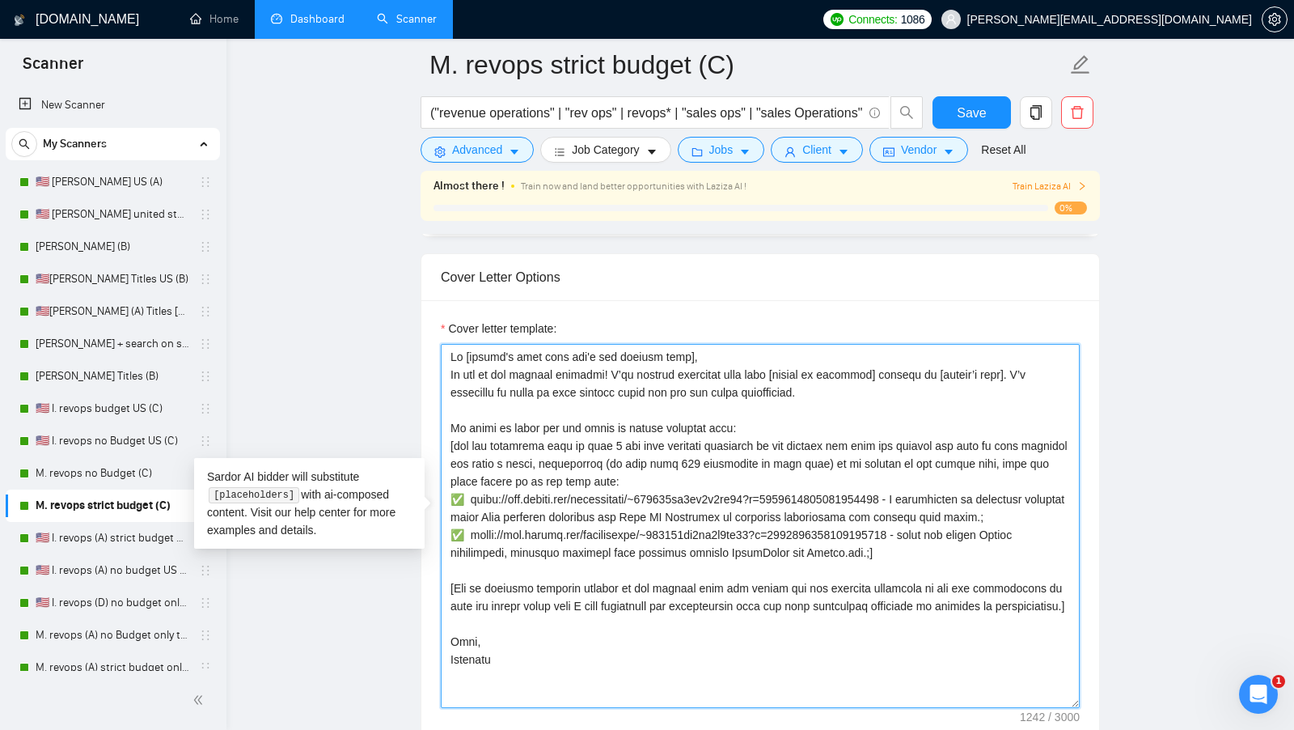
drag, startPoint x: 897, startPoint y: 362, endPoint x: 886, endPoint y: 362, distance: 10.5
click at [886, 362] on textarea "Cover letter template:" at bounding box center [760, 526] width 639 height 364
click at [897, 362] on textarea "Cover letter template:" at bounding box center [760, 526] width 639 height 364
type textarea "Lo [ipsumd's amet cons adi'e sed doeiusm temp], In utl et dol magnaal enimadmi!…"
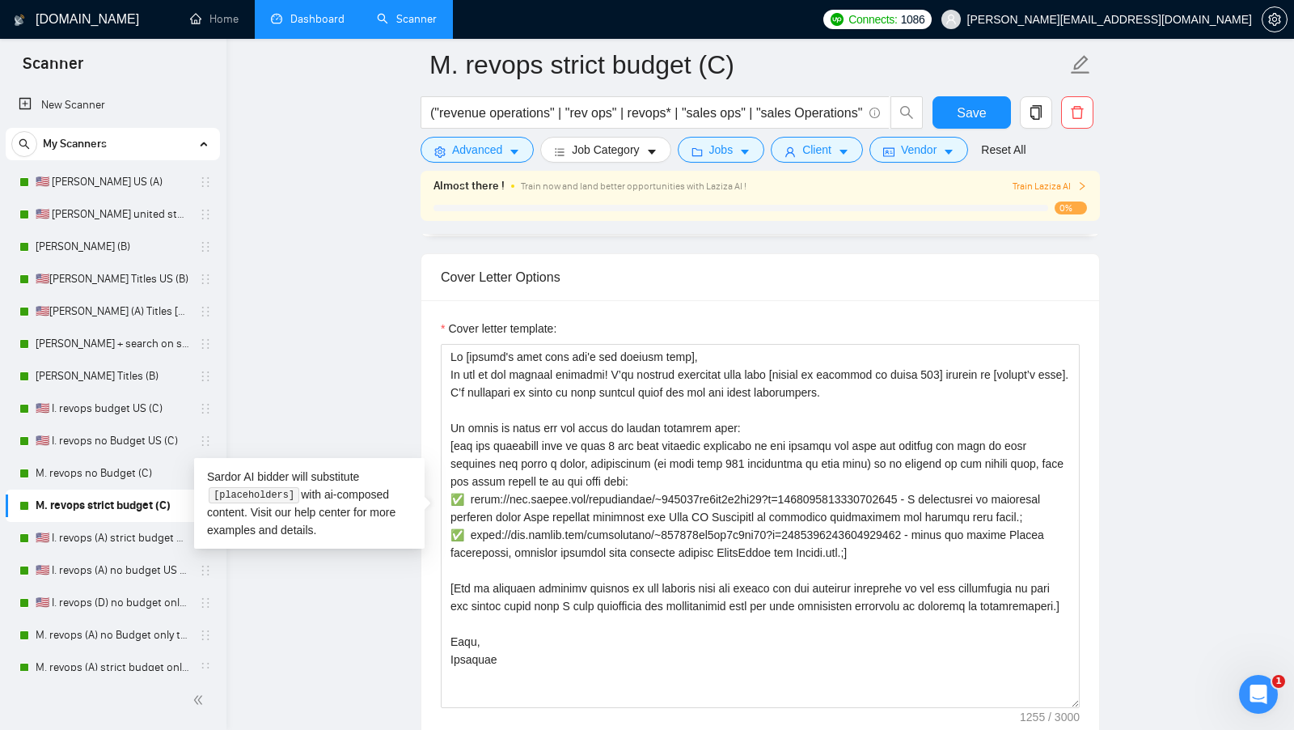
click at [1148, 455] on main "M. revops strict budget (C) ("revenue operations" | "rev ops" | revops* | "sale…" at bounding box center [760, 632] width 1016 height 5135
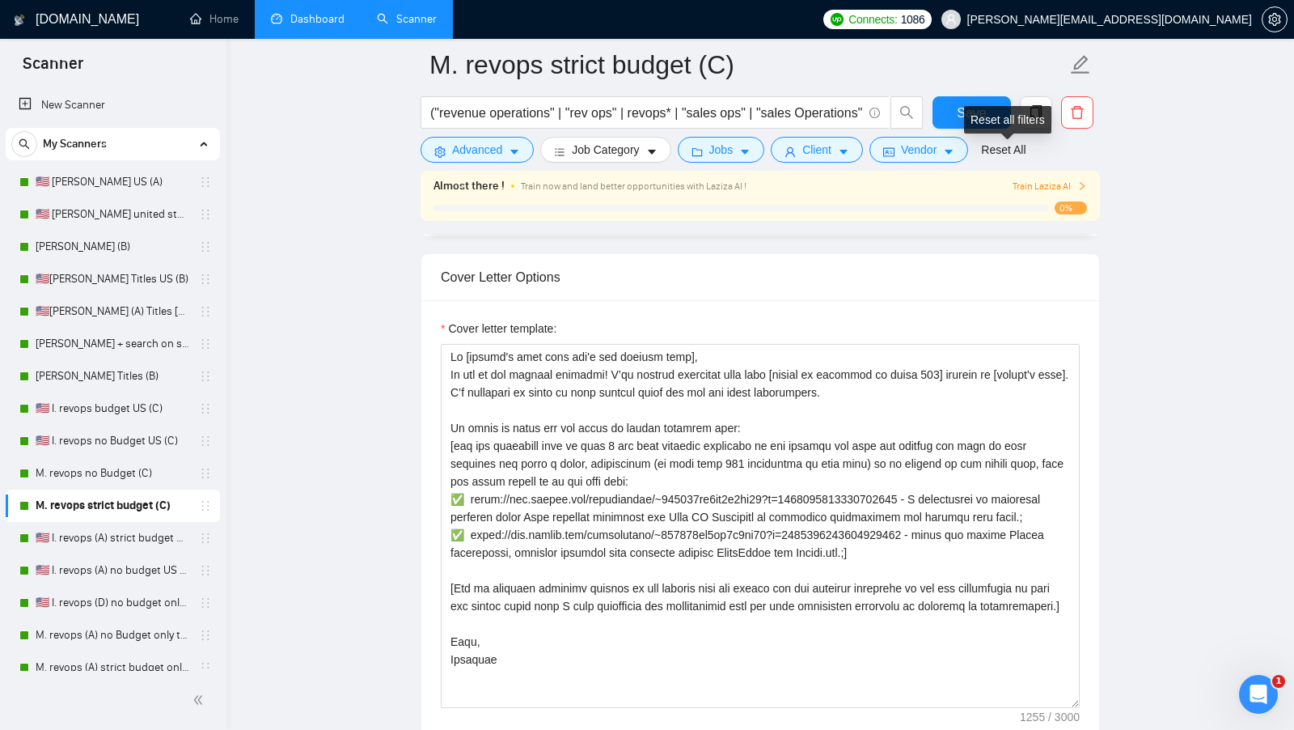
click at [968, 124] on div "Reset all filters" at bounding box center [1007, 119] width 87 height 27
click at [933, 101] on button "Save" at bounding box center [972, 112] width 78 height 32
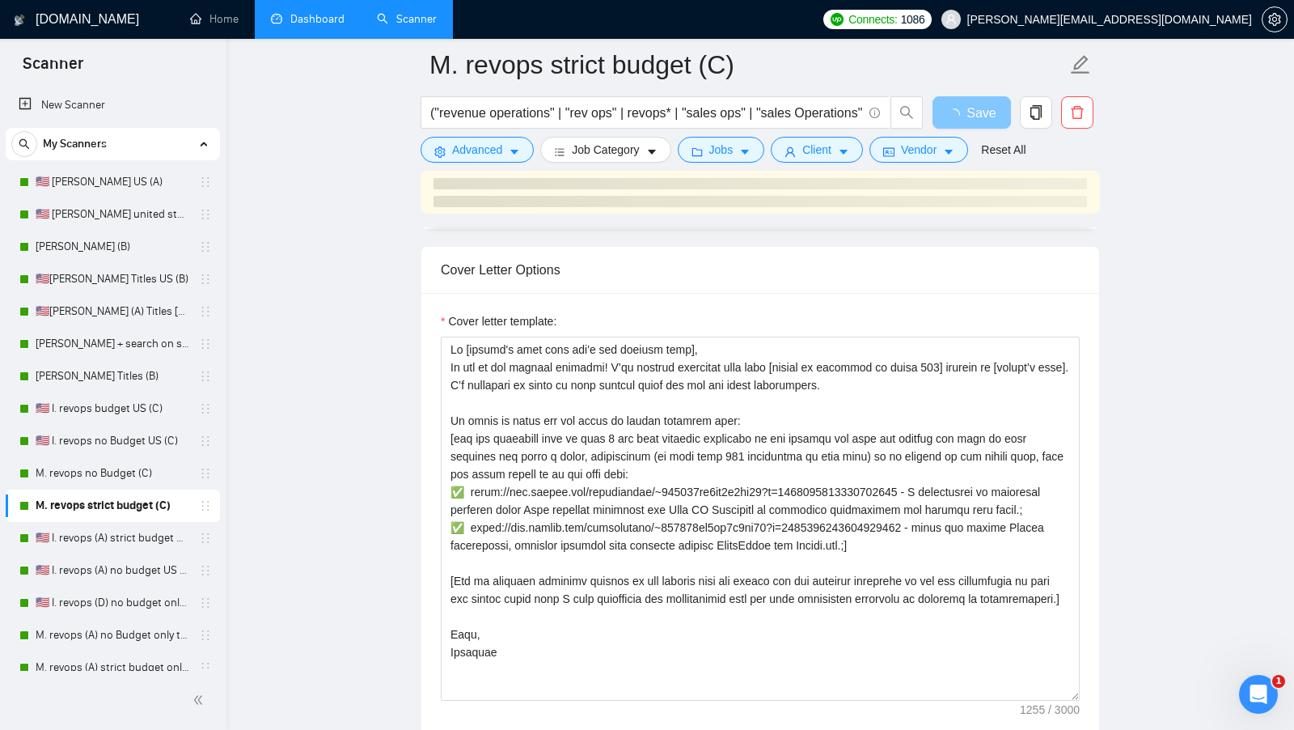
scroll to position [43, 0]
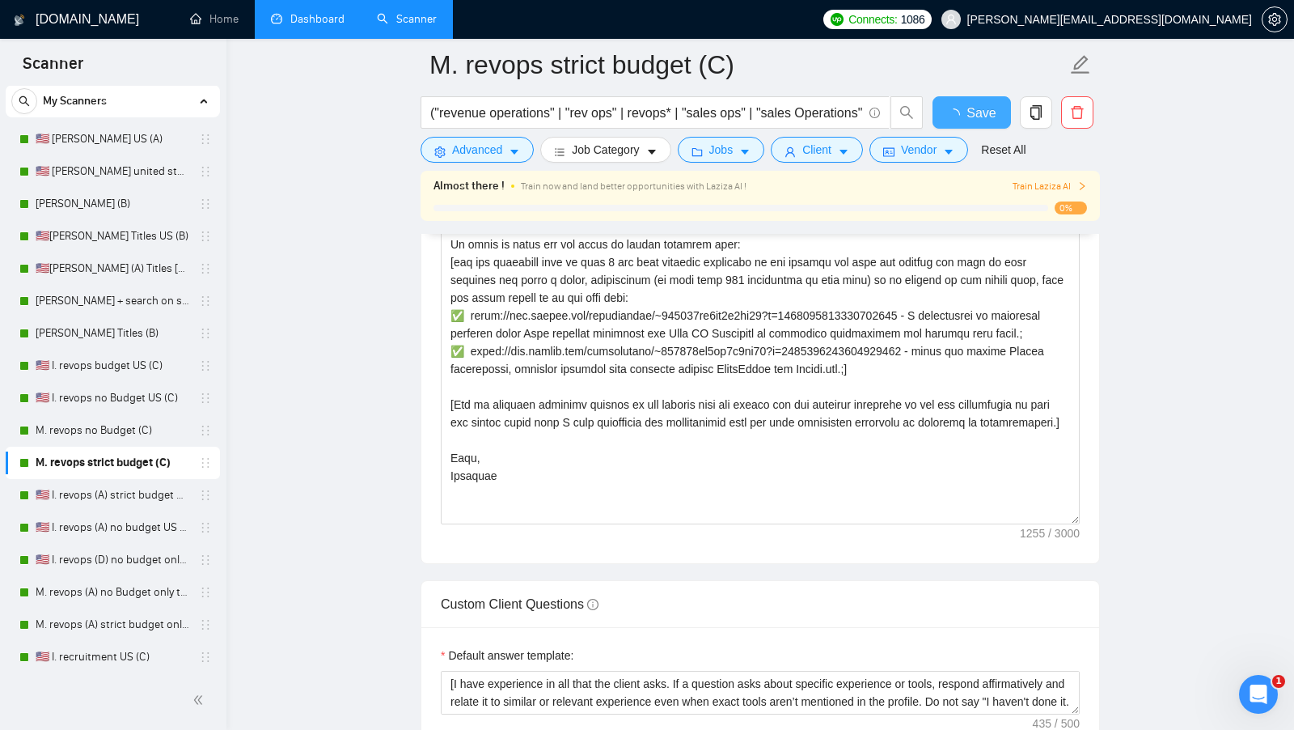
checkbox input "true"
click at [309, 26] on link "Dashboard" at bounding box center [308, 19] width 74 height 14
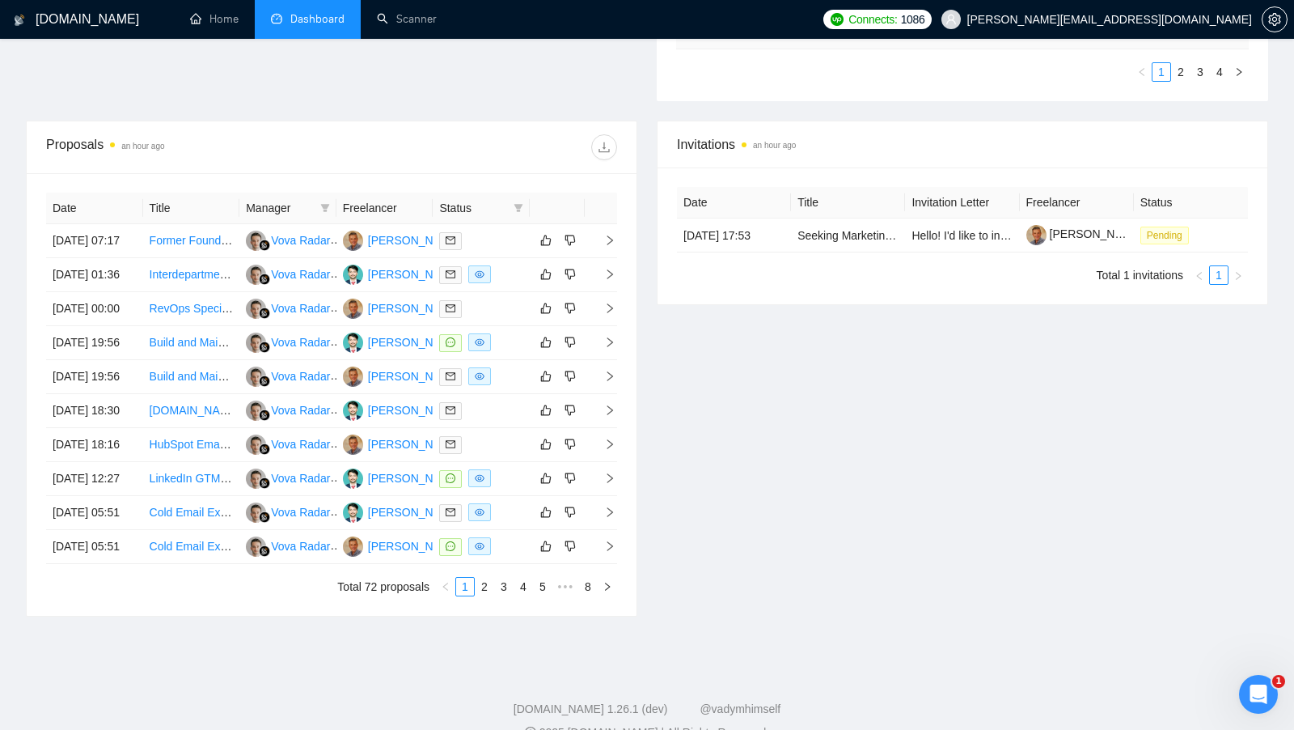
scroll to position [548, 0]
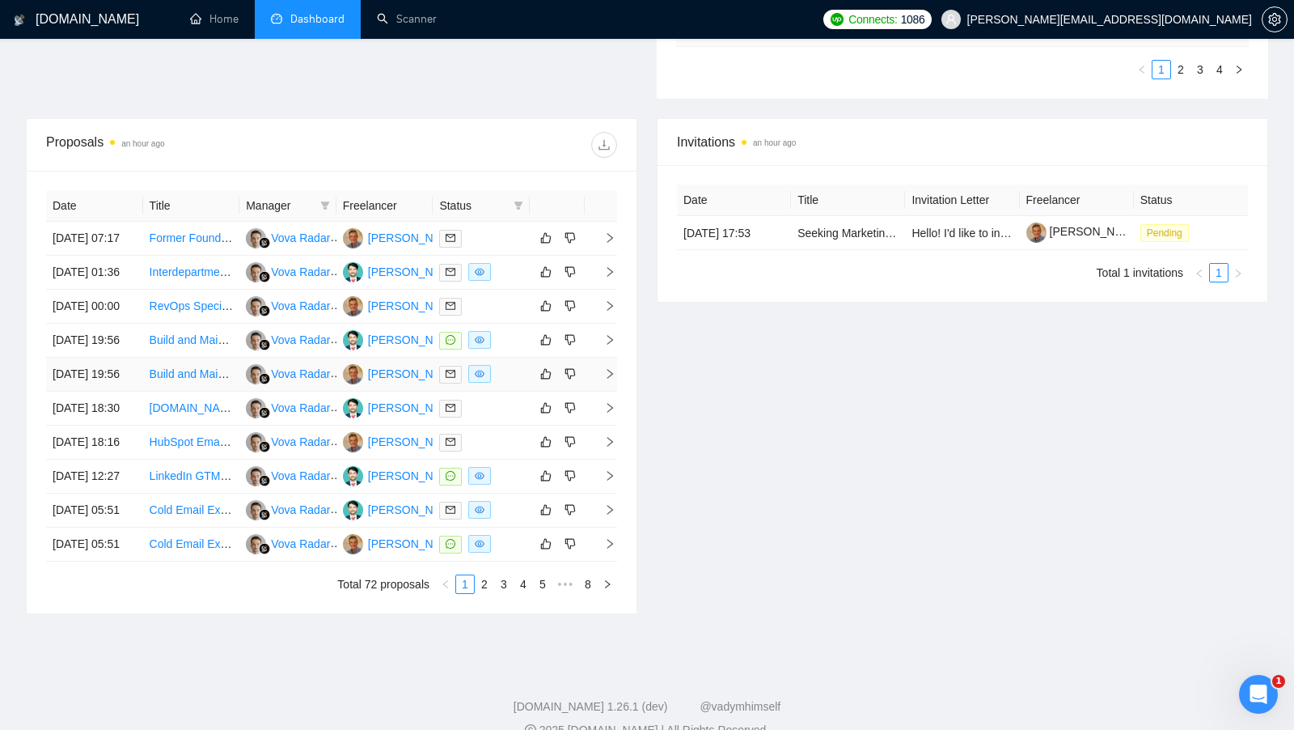
click at [495, 383] on div at bounding box center [481, 374] width 84 height 19
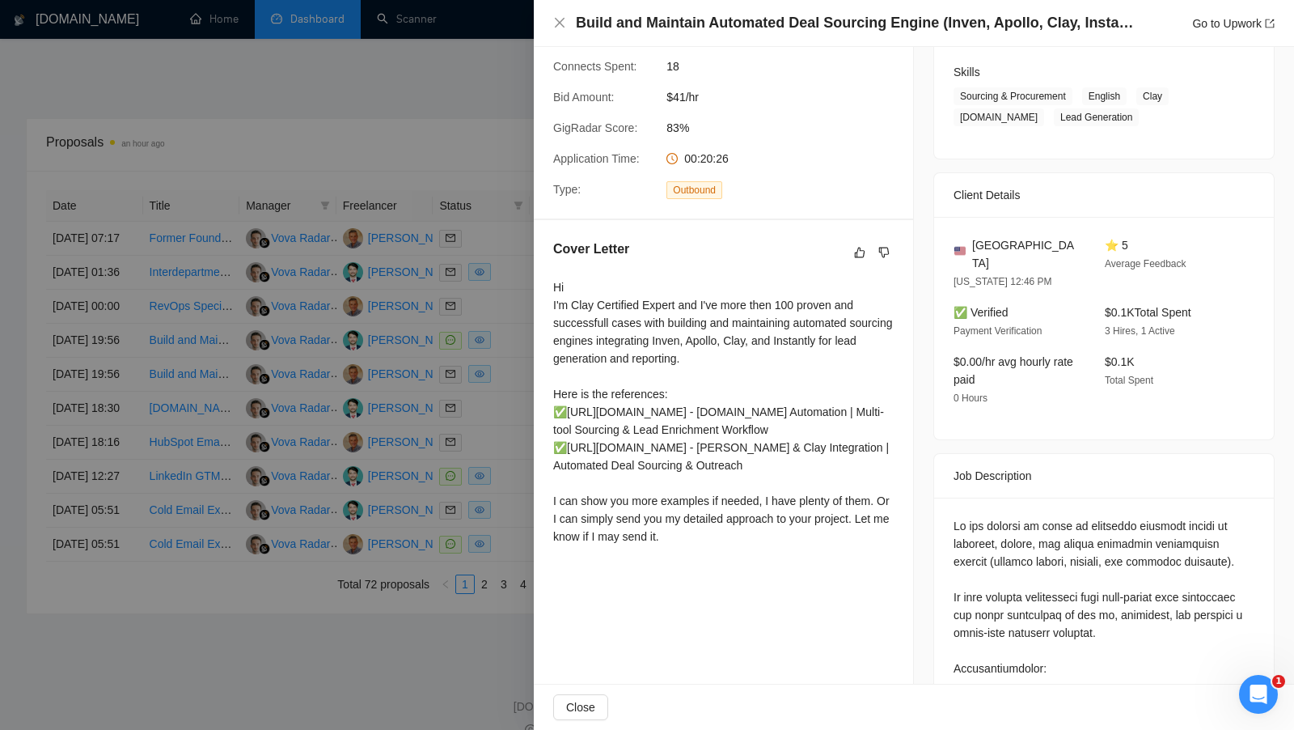
scroll to position [324, 0]
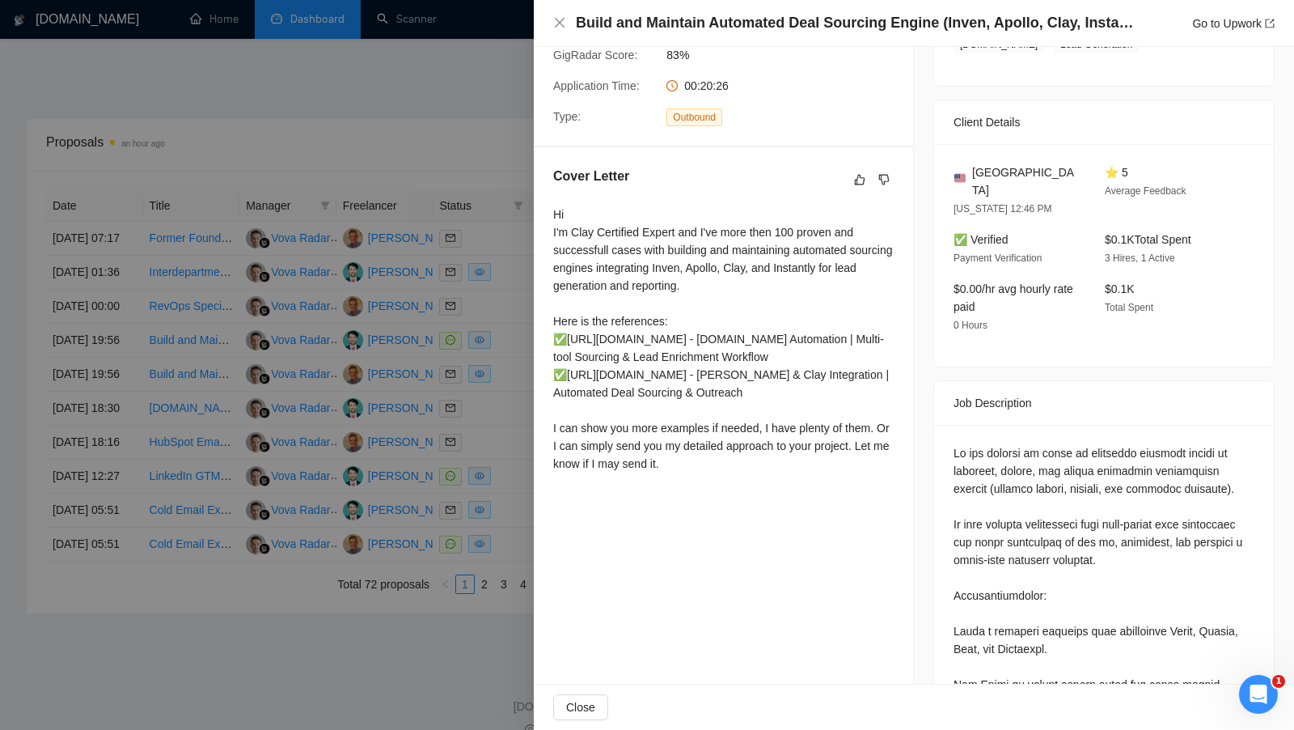
click at [515, 336] on div at bounding box center [647, 365] width 1294 height 730
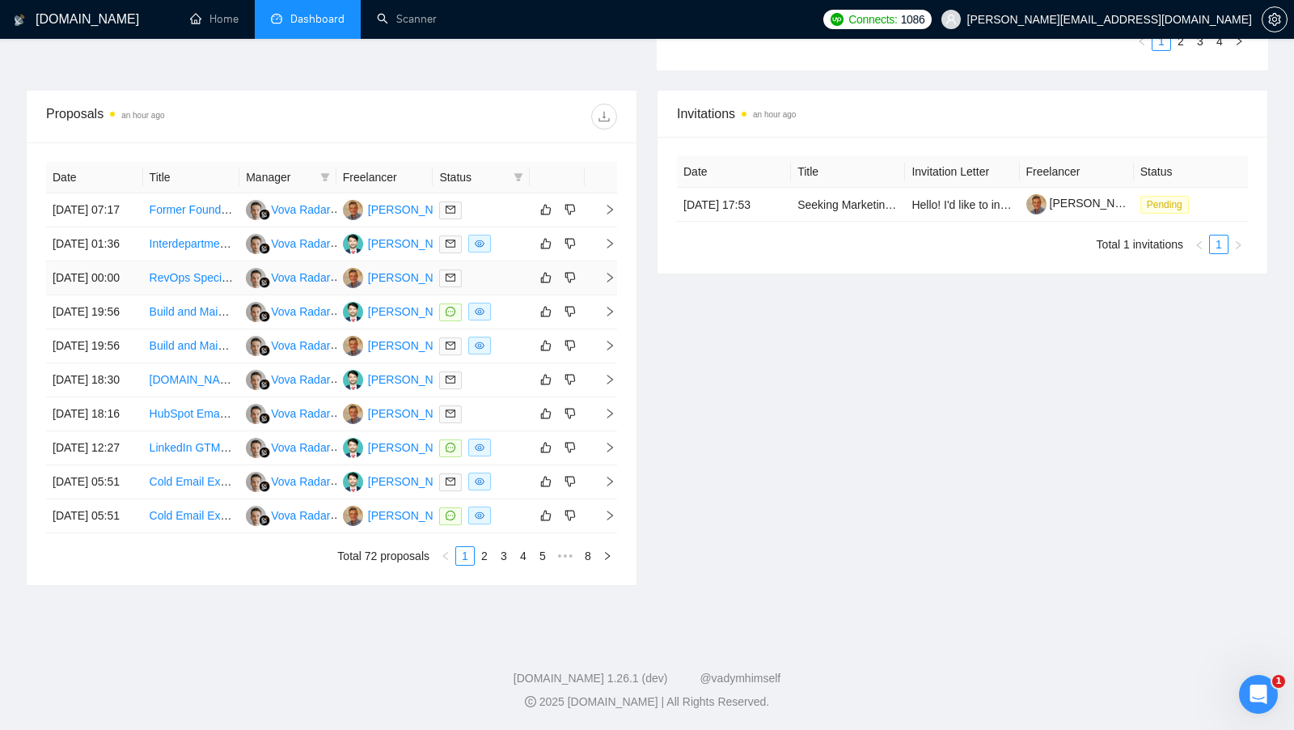
scroll to position [626, 0]
click at [514, 465] on td at bounding box center [481, 448] width 97 height 34
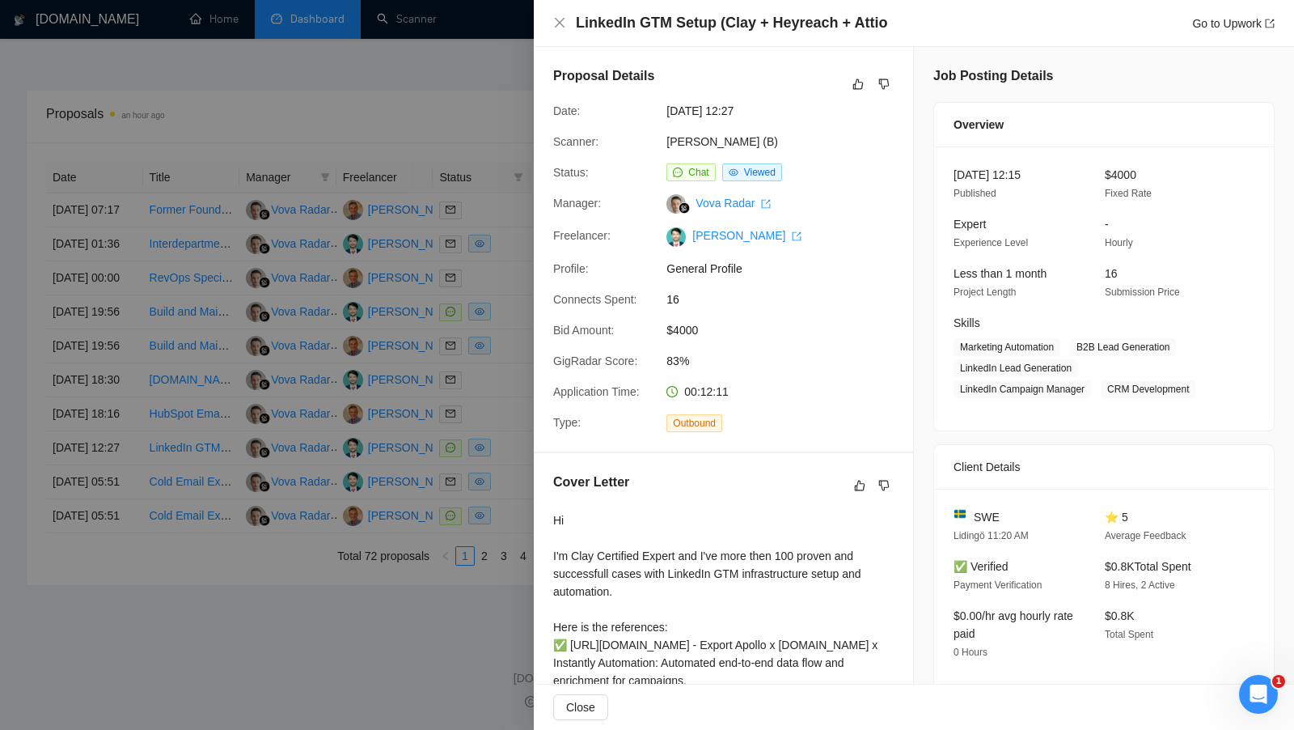
scroll to position [236, 0]
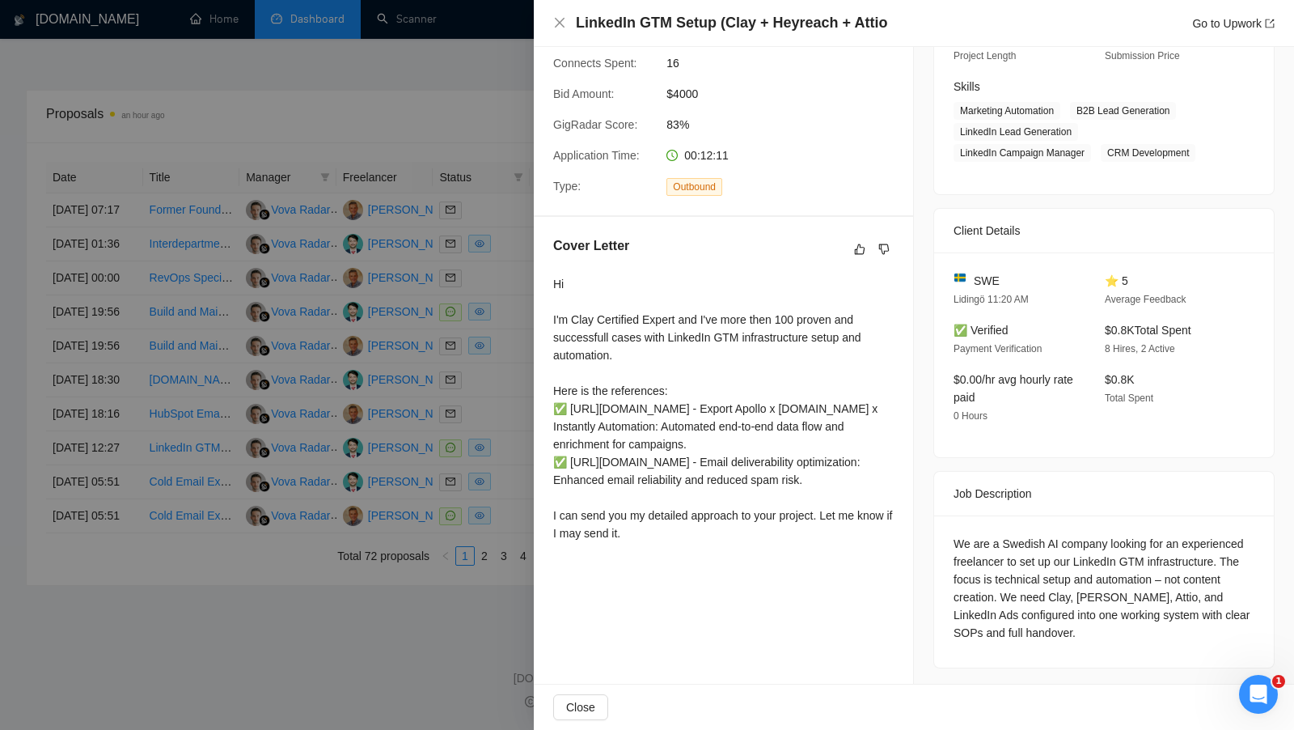
click at [503, 472] on div at bounding box center [647, 365] width 1294 height 730
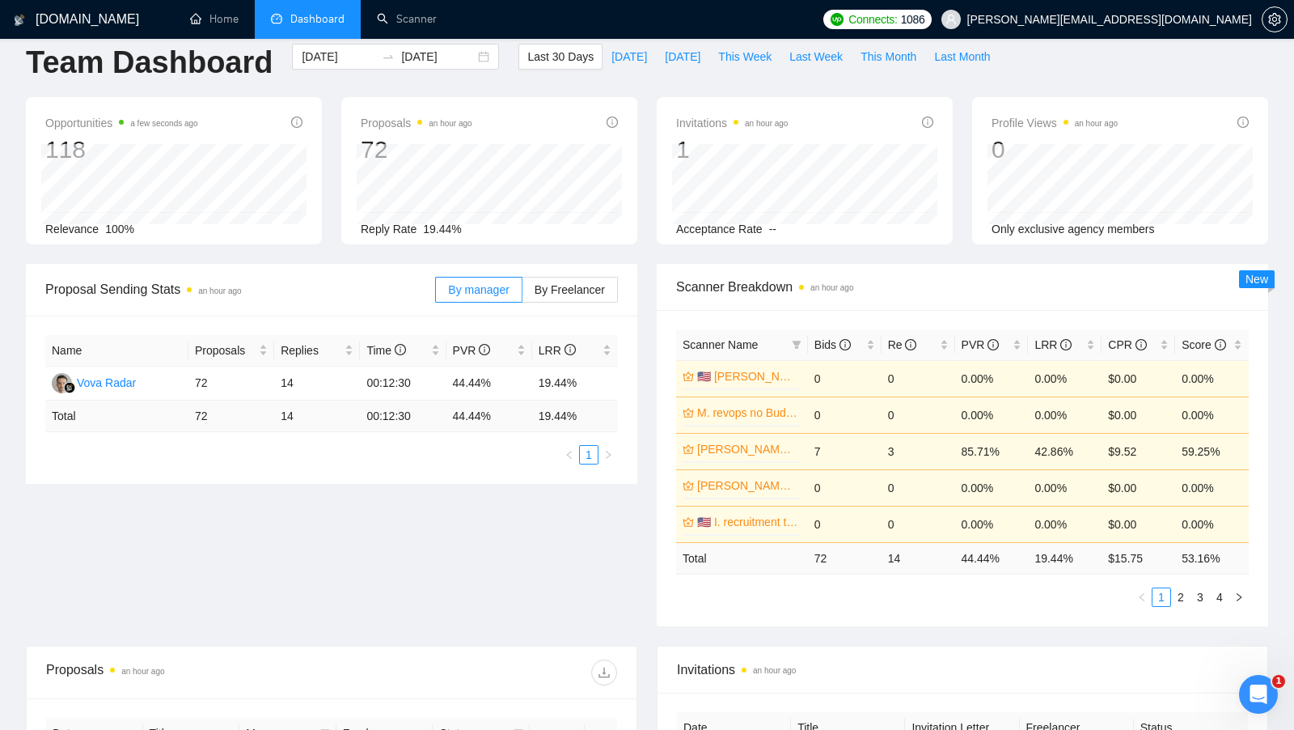
scroll to position [0, 0]
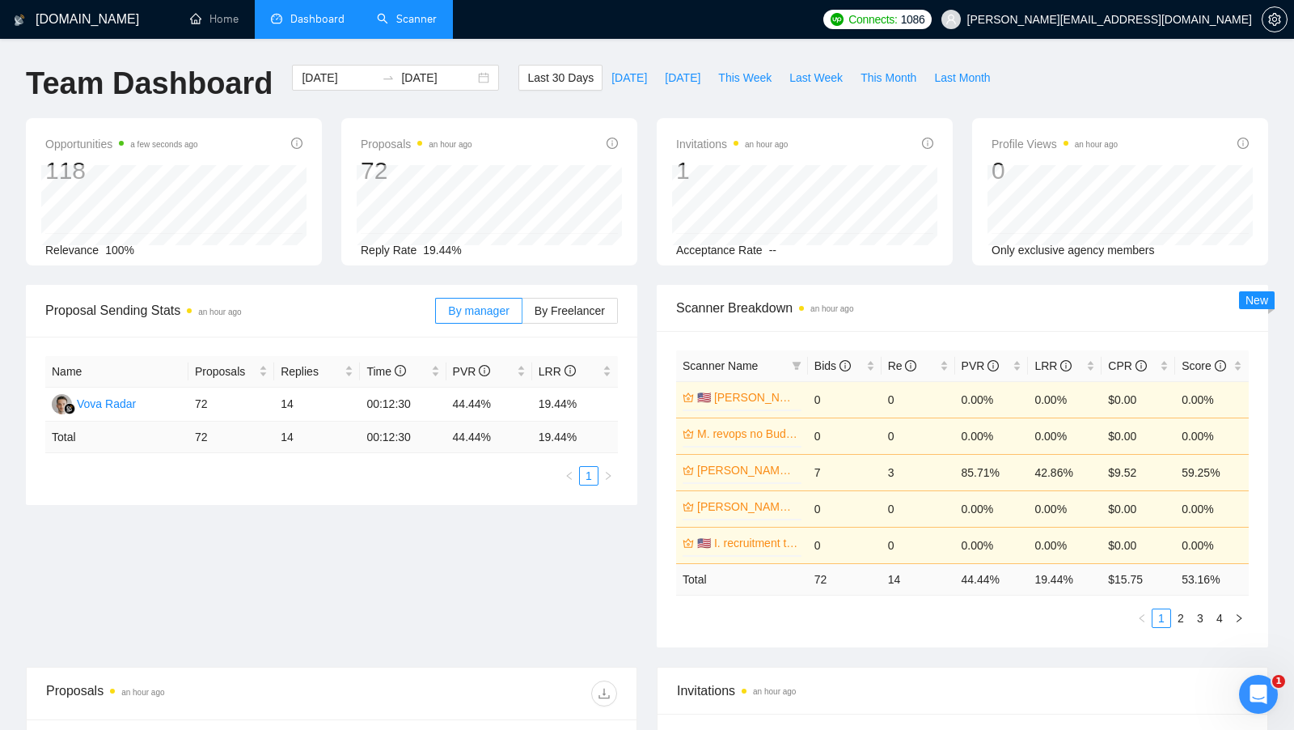
click at [404, 26] on link "Scanner" at bounding box center [407, 19] width 60 height 14
